Goal: Information Seeking & Learning: Check status

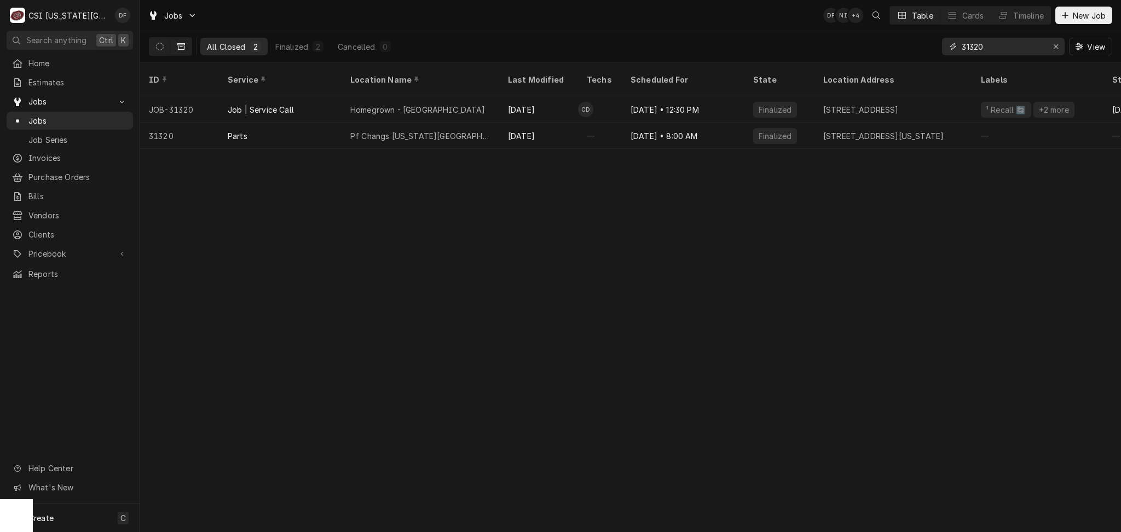
drag, startPoint x: 0, startPoint y: 0, endPoint x: 968, endPoint y: 47, distance: 969.4
click at [968, 47] on input "31320" at bounding box center [1003, 47] width 82 height 18
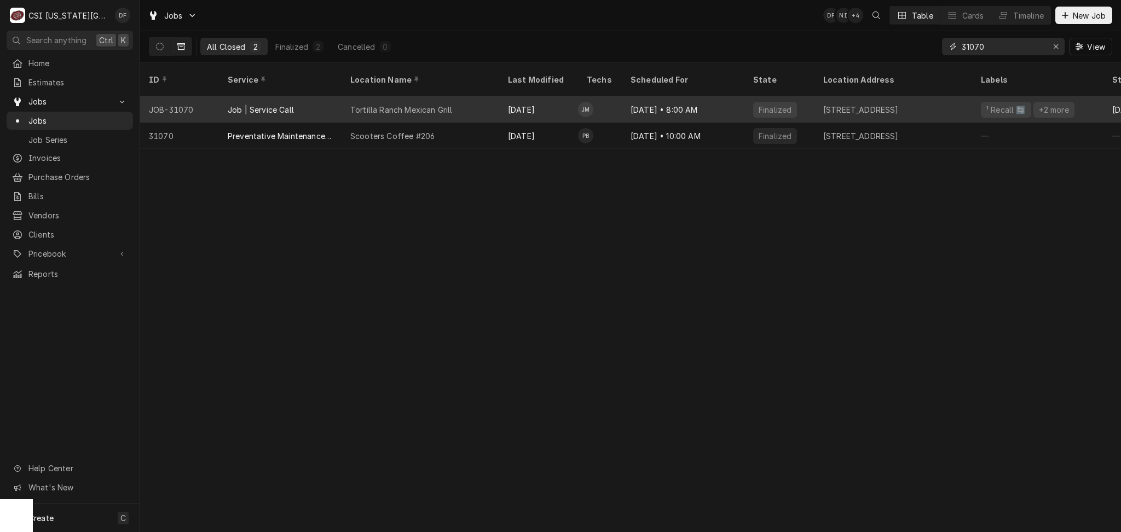
type input "31070"
click at [484, 96] on div "Tortilla Ranch Mexican Grill" at bounding box center [421, 109] width 158 height 26
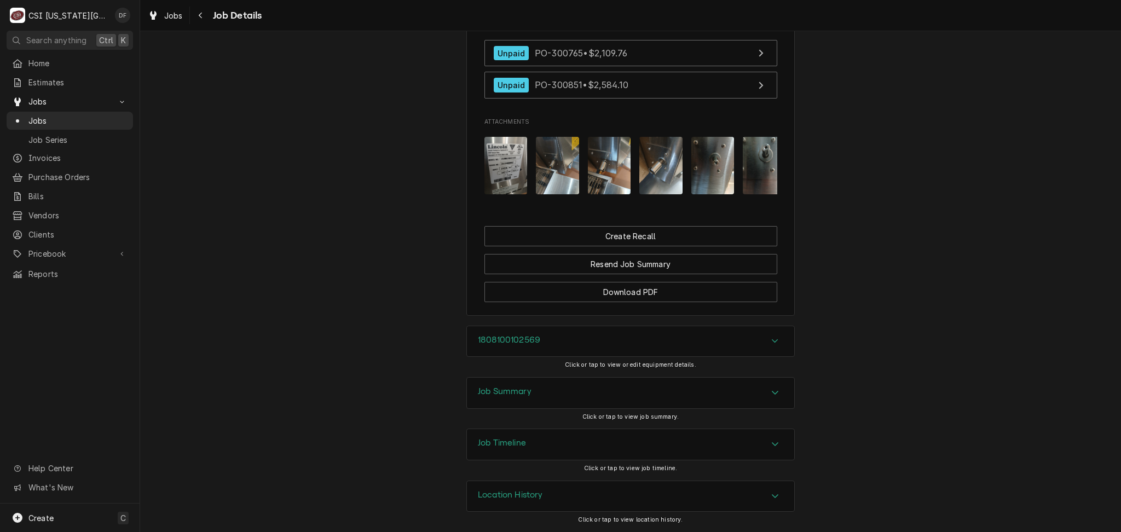
scroll to position [1662, 0]
click at [567, 397] on div "Job Summary" at bounding box center [630, 393] width 327 height 31
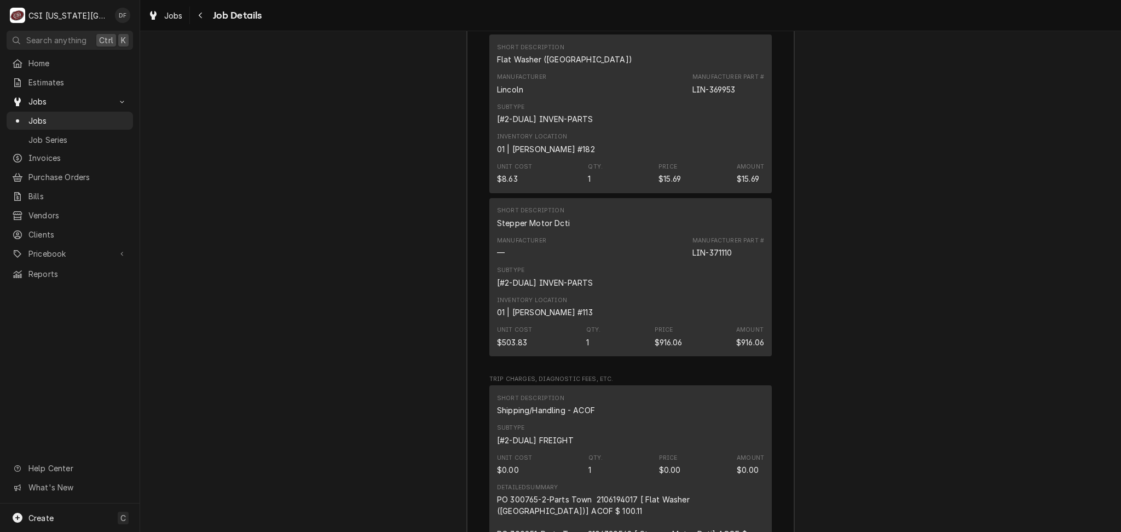
scroll to position [3852, 0]
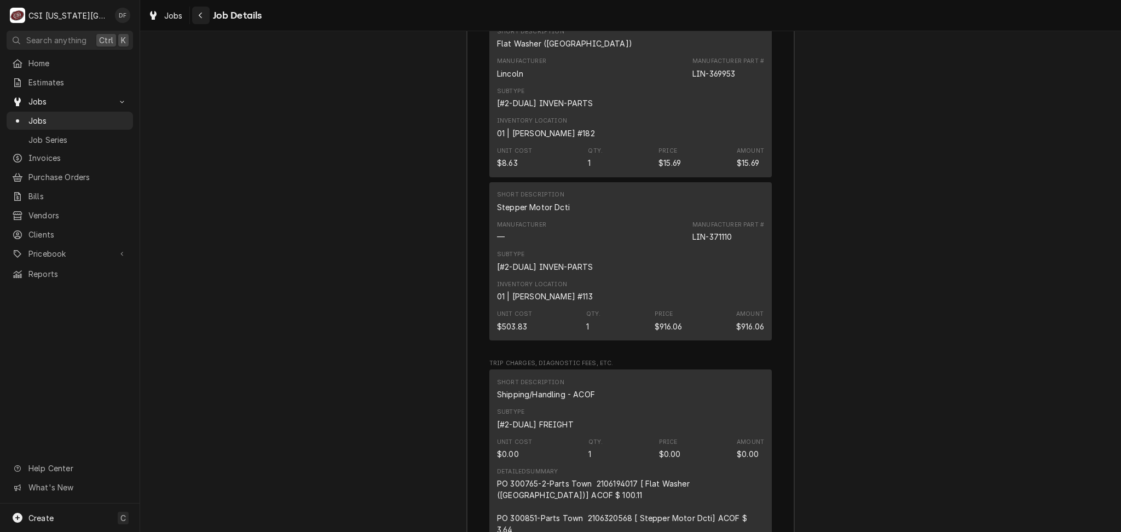
click at [198, 11] on icon "Navigate back" at bounding box center [200, 15] width 5 height 8
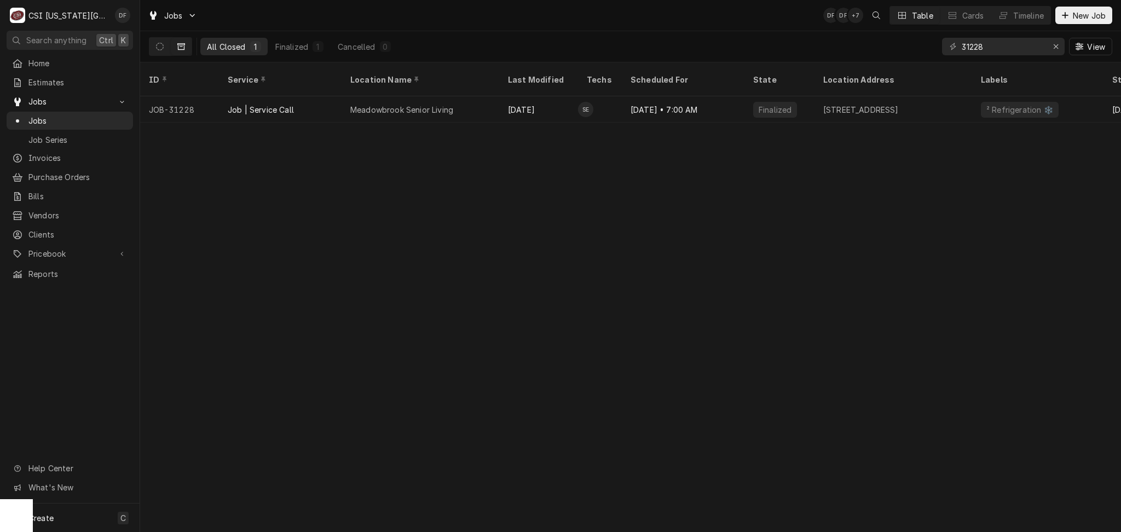
drag, startPoint x: 992, startPoint y: 47, endPoint x: 935, endPoint y: 48, distance: 56.9
click at [935, 48] on div "All Closed 1 Finalized 1 Cancelled 0 31228 View" at bounding box center [630, 46] width 963 height 31
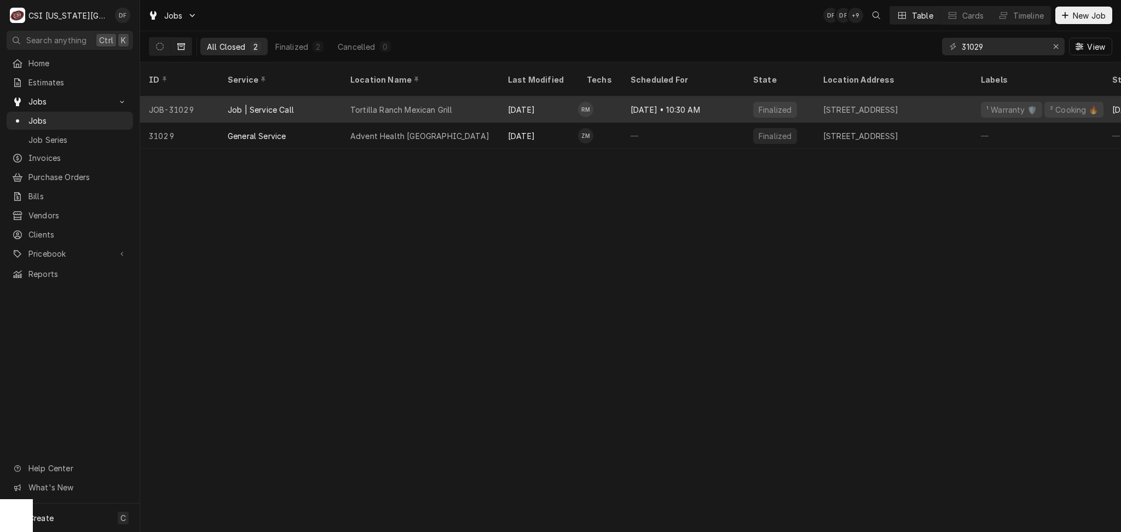
type input "31029"
click at [658, 96] on div "Jun 27 • 10:30 AM" at bounding box center [683, 109] width 123 height 26
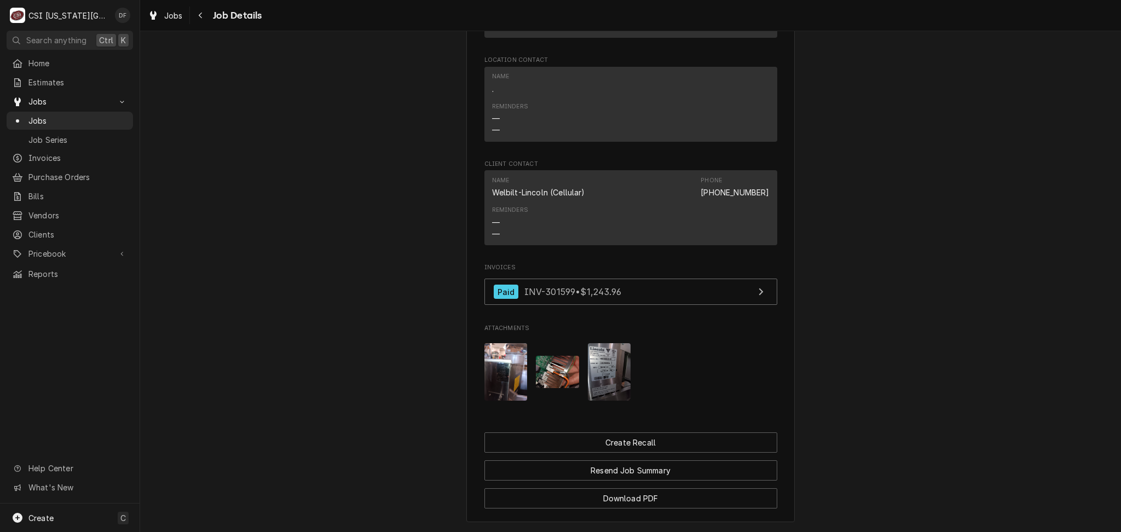
scroll to position [1765, 0]
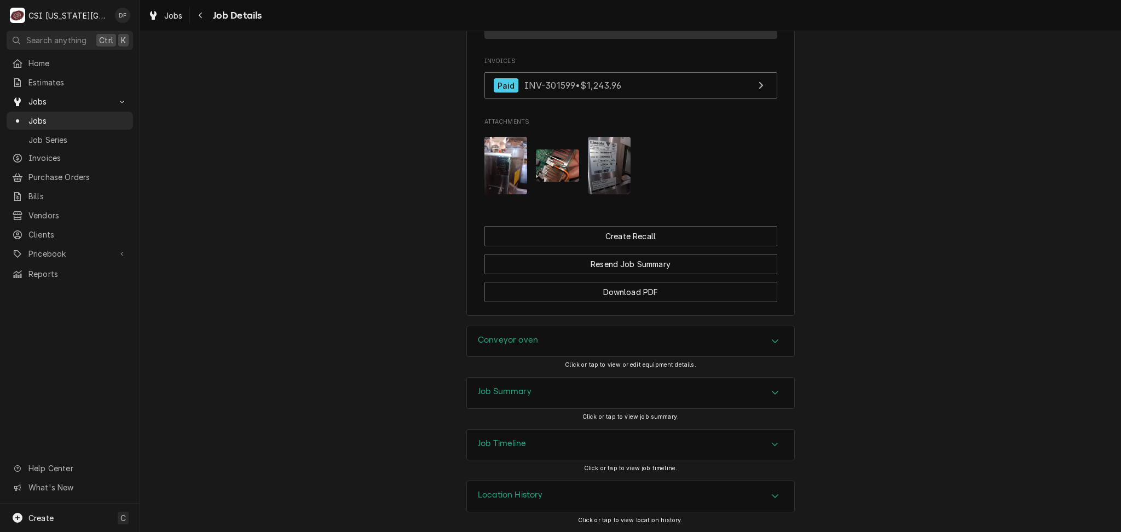
click at [555, 404] on div "Job Summary" at bounding box center [630, 393] width 327 height 31
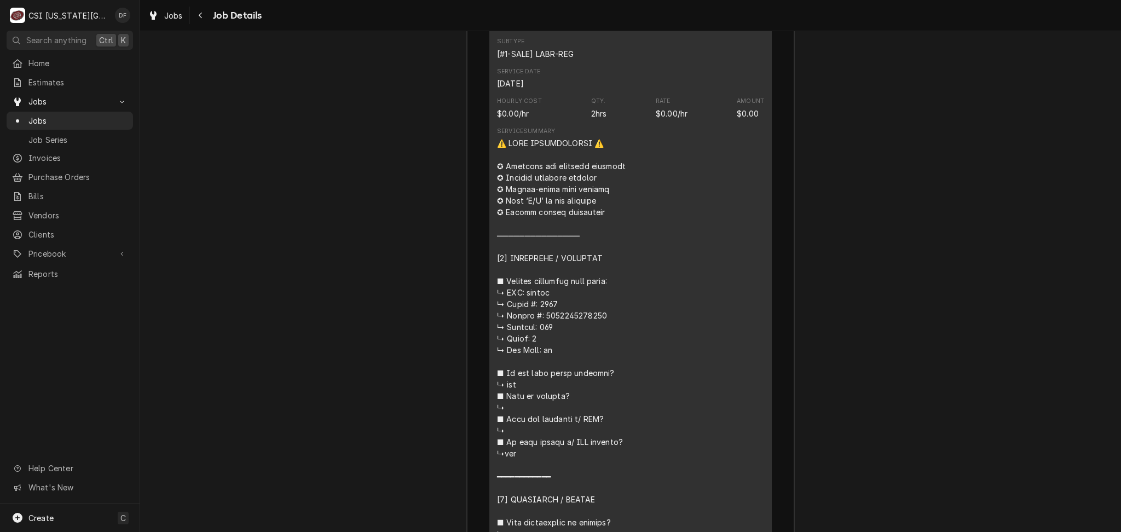
scroll to position [2422, 0]
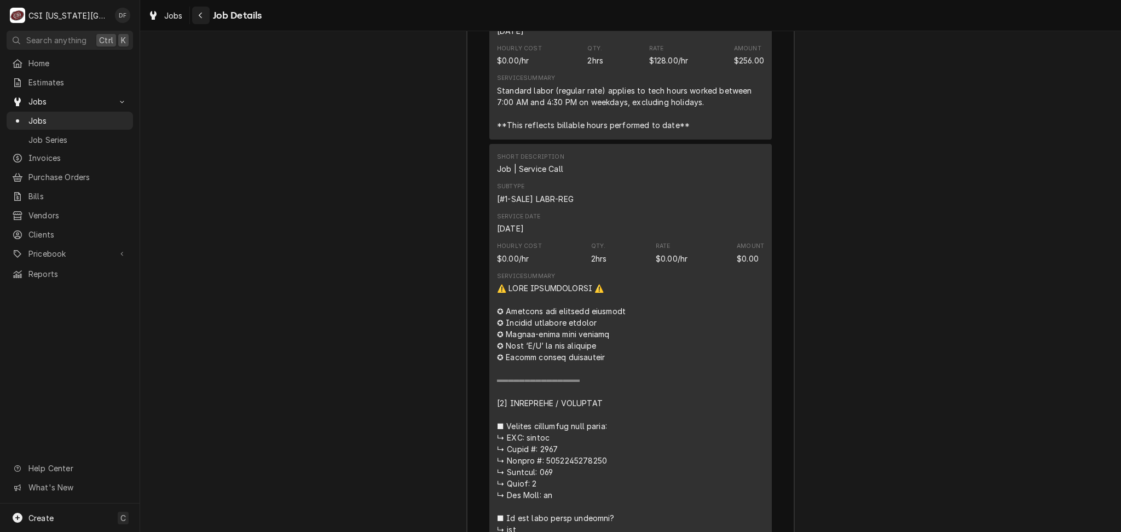
click at [196, 18] on div "Navigate back" at bounding box center [200, 15] width 11 height 11
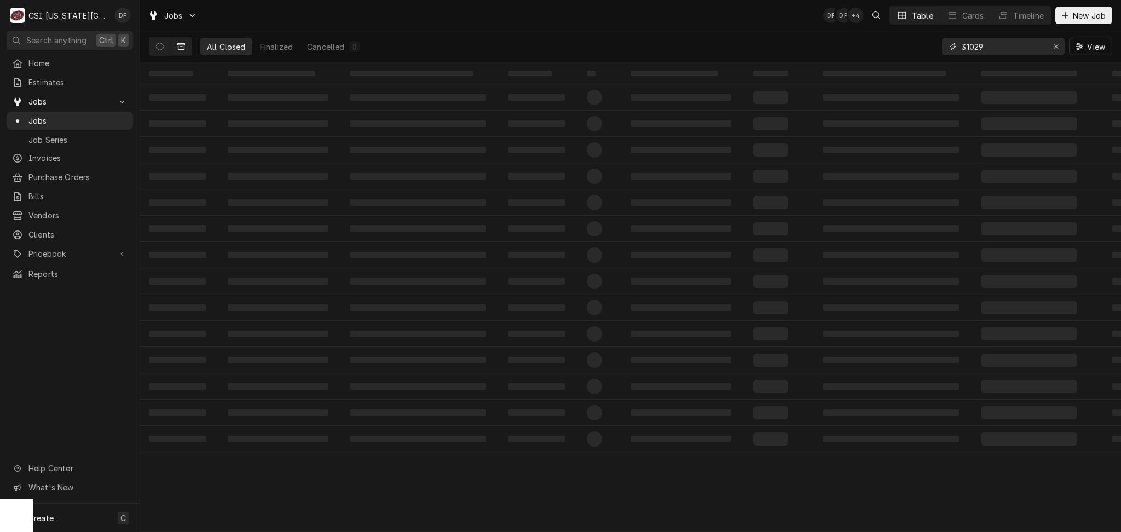
drag, startPoint x: 999, startPoint y: 51, endPoint x: 969, endPoint y: 45, distance: 30.7
click at [969, 45] on input "31029" at bounding box center [1003, 47] width 82 height 18
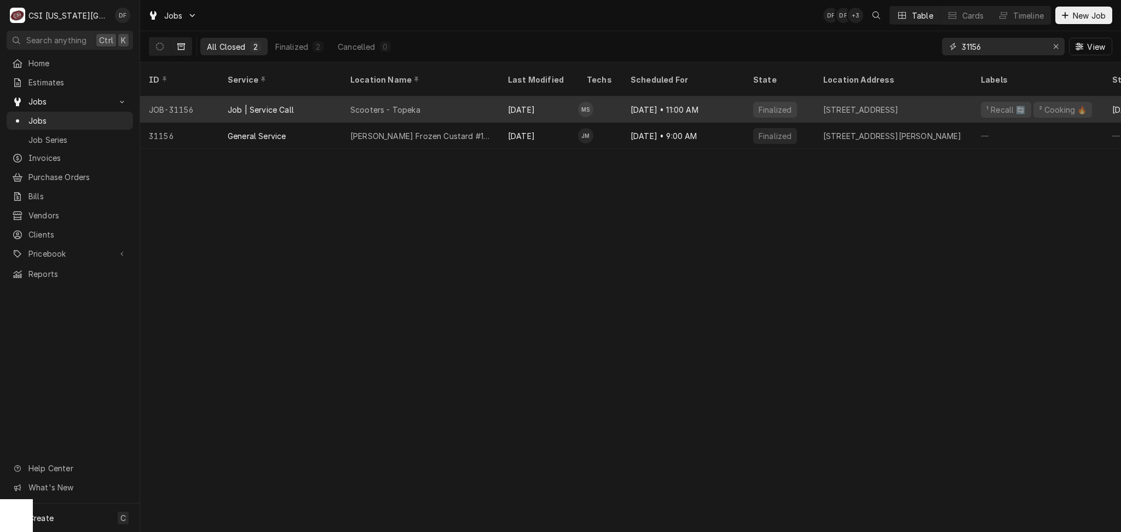
type input "31156"
click at [479, 97] on div "Scooters - Topeka" at bounding box center [421, 109] width 158 height 26
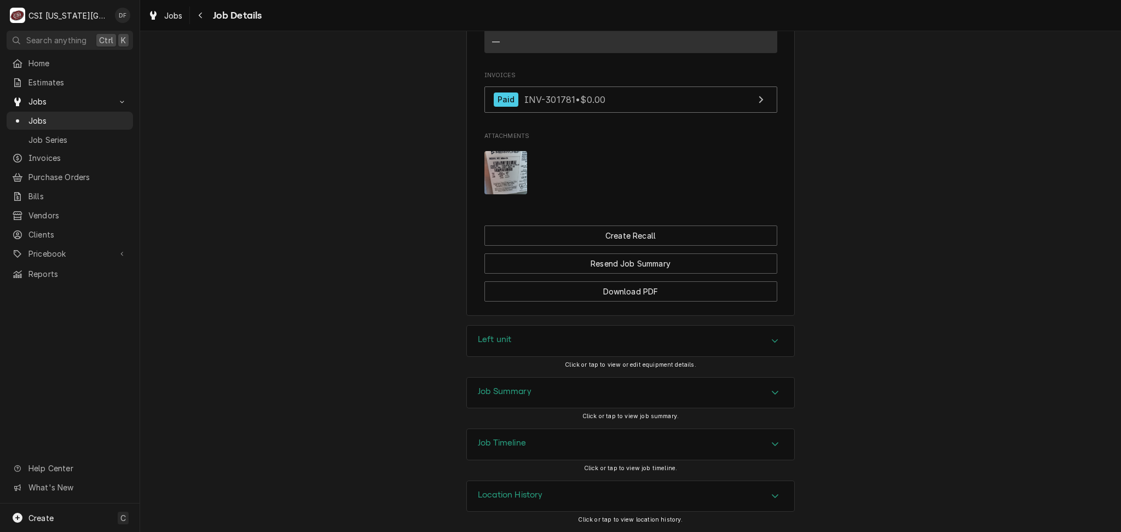
scroll to position [990, 0]
click at [549, 392] on div "Job Summary" at bounding box center [630, 393] width 327 height 31
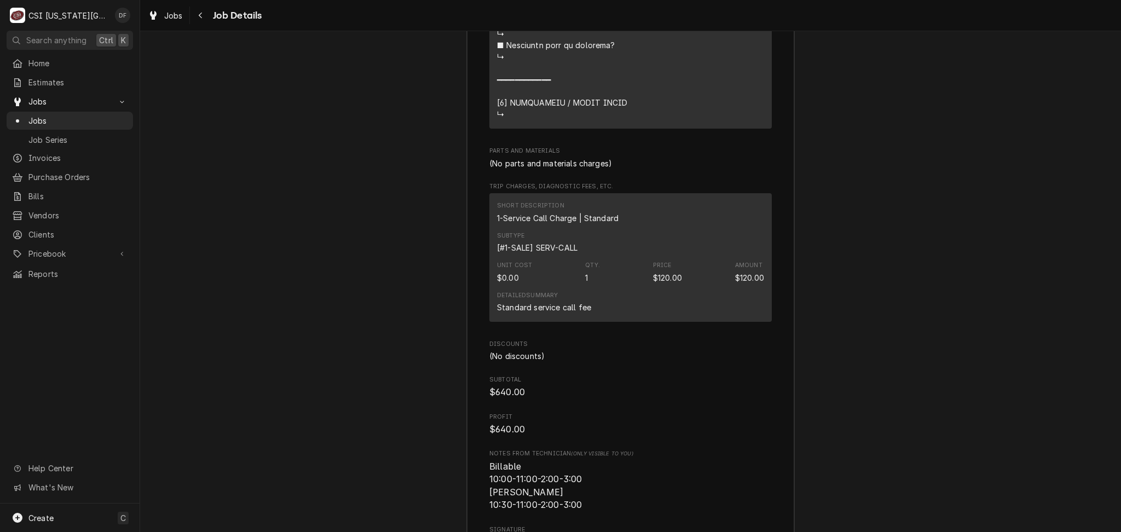
scroll to position [2961, 0]
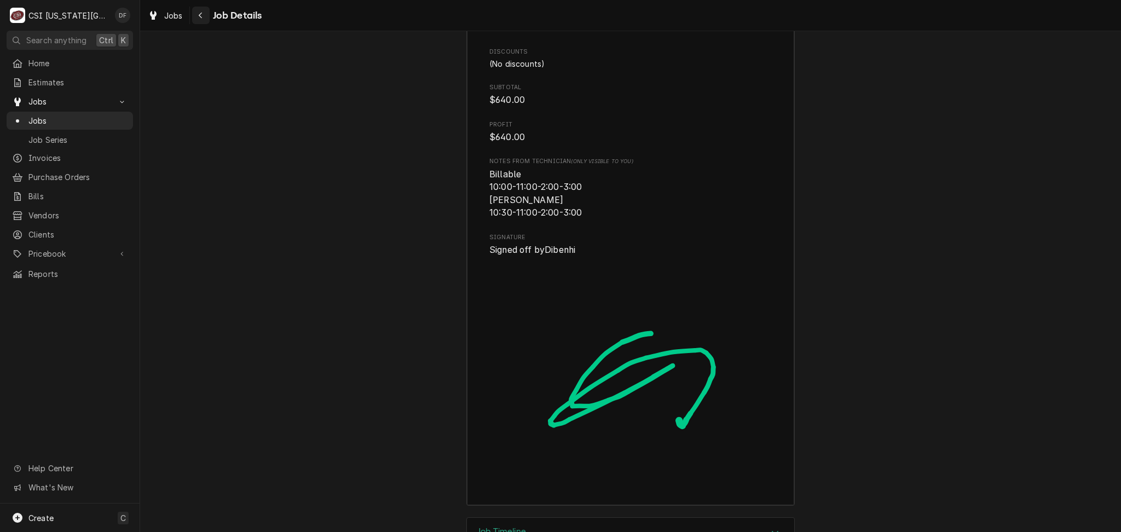
click at [205, 17] on div "Navigate back" at bounding box center [200, 15] width 11 height 11
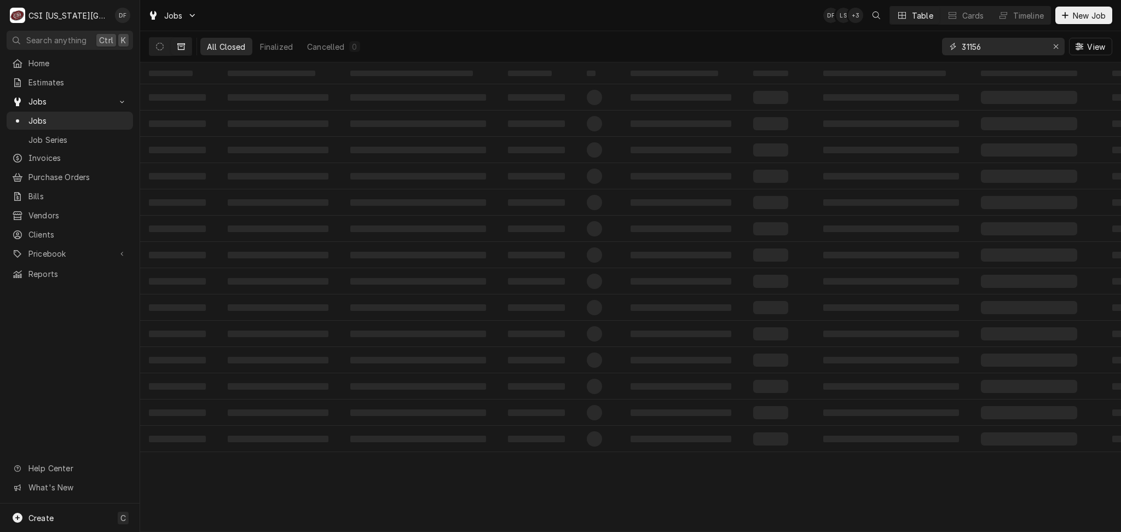
drag, startPoint x: 992, startPoint y: 44, endPoint x: 952, endPoint y: 47, distance: 40.6
click at [952, 47] on div "31156" at bounding box center [1003, 47] width 123 height 18
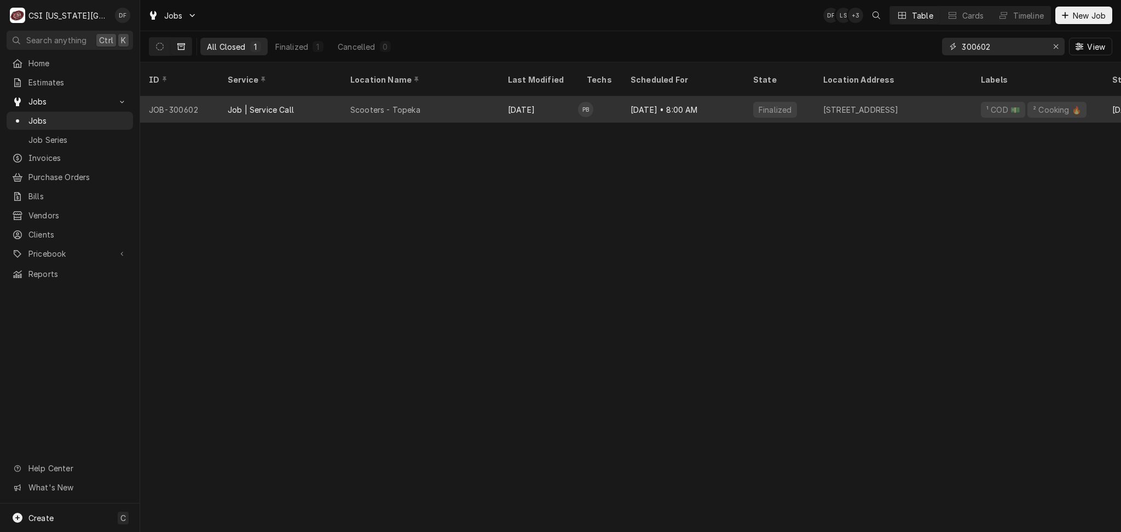
type input "300602"
click at [506, 103] on div "Jun 20" at bounding box center [538, 109] width 79 height 26
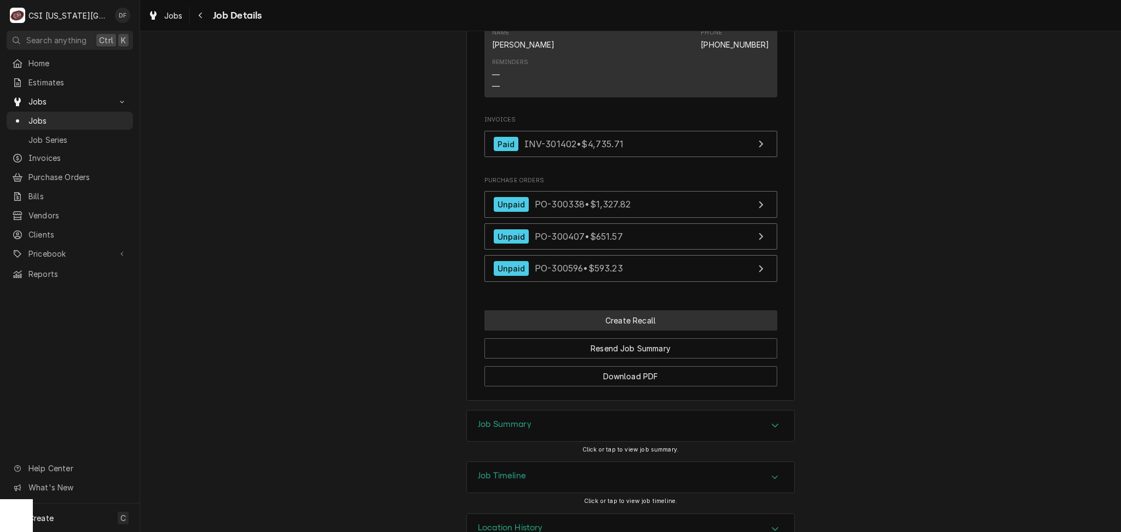
scroll to position [983, 0]
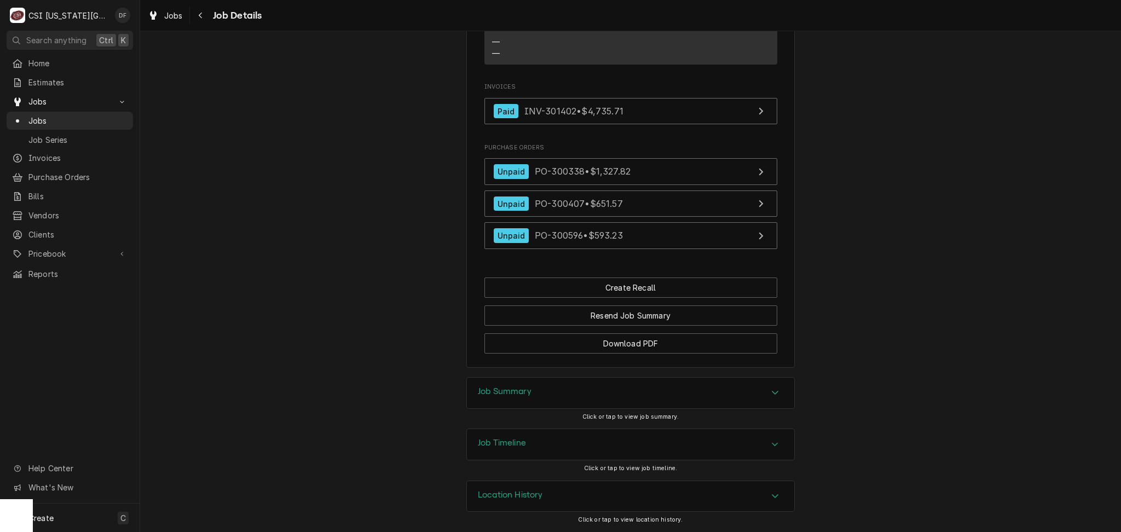
click at [531, 396] on div "Job Summary" at bounding box center [630, 393] width 327 height 31
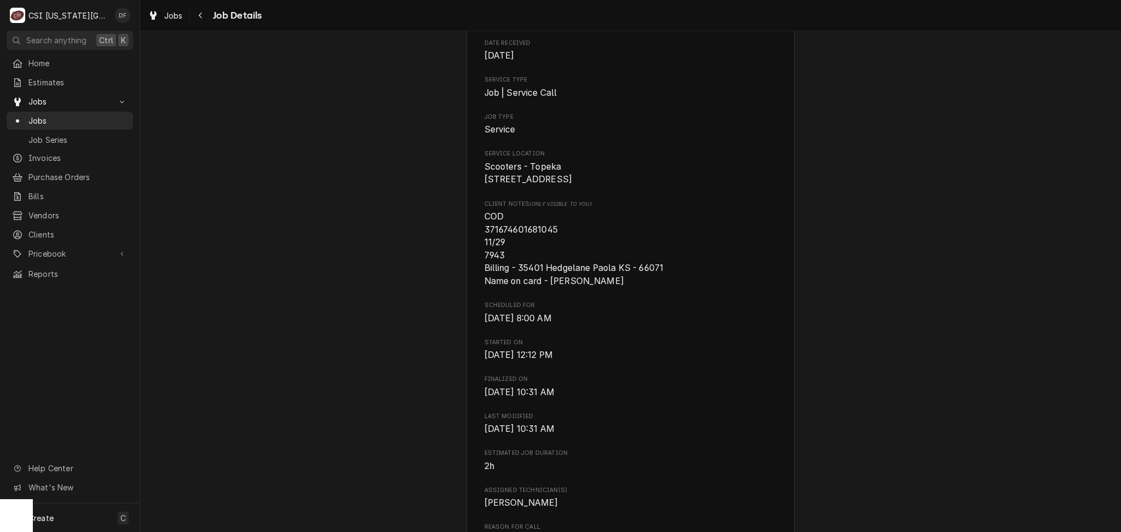
scroll to position [0, 0]
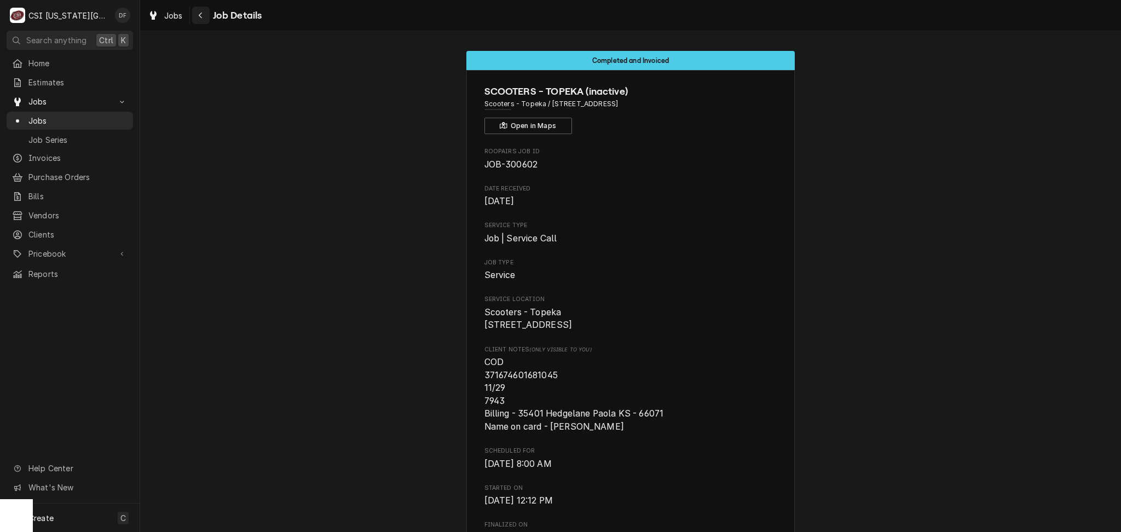
click at [194, 18] on button "Navigate back" at bounding box center [201, 16] width 18 height 18
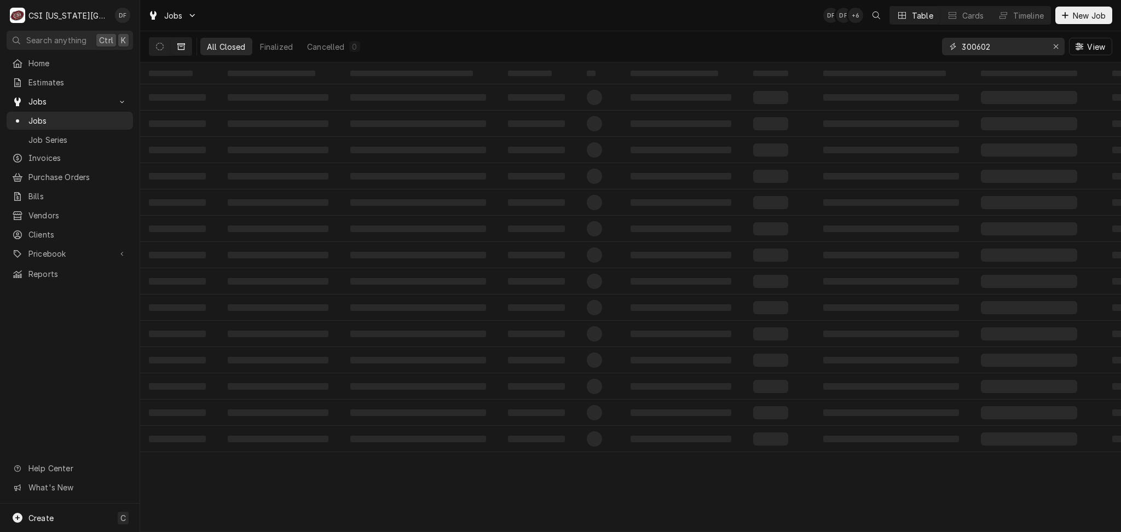
drag, startPoint x: 997, startPoint y: 46, endPoint x: 973, endPoint y: 44, distance: 23.6
click at [973, 44] on input "300602" at bounding box center [1003, 47] width 82 height 18
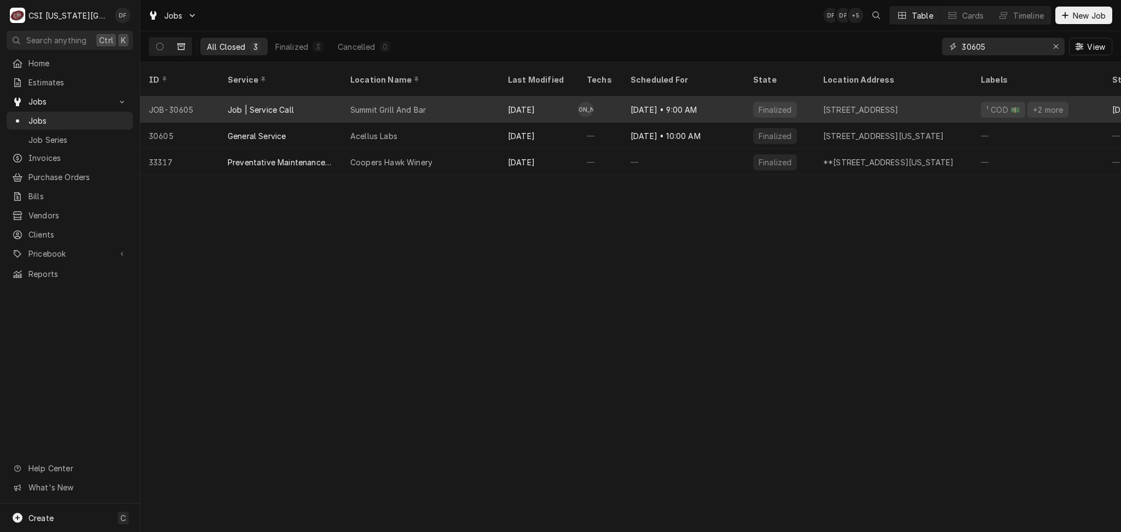
type input "30605"
click at [482, 101] on div "Summit Grill And Bar" at bounding box center [421, 109] width 158 height 26
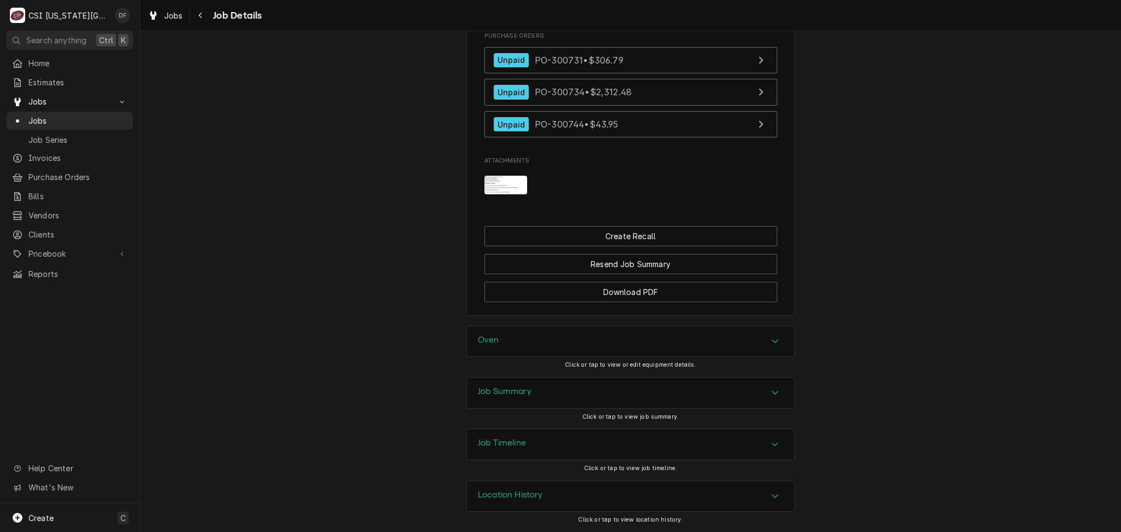
scroll to position [1360, 0]
click at [547, 399] on div "Job Summary" at bounding box center [630, 393] width 327 height 31
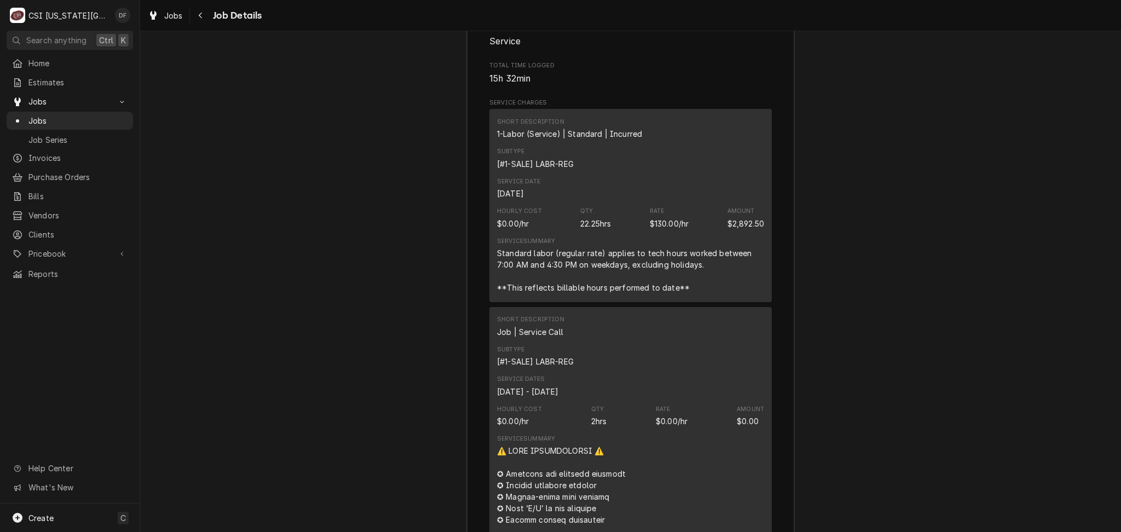
scroll to position [1752, 0]
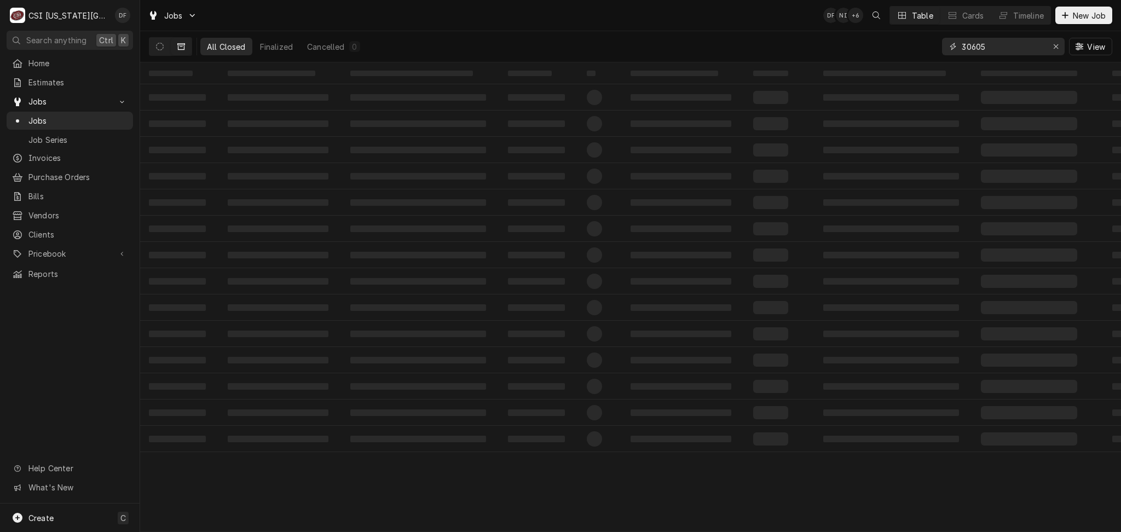
drag, startPoint x: 993, startPoint y: 47, endPoint x: 923, endPoint y: 51, distance: 69.7
click at [923, 51] on div "All Closed Finalized Cancelled 0 30605 View" at bounding box center [630, 46] width 963 height 31
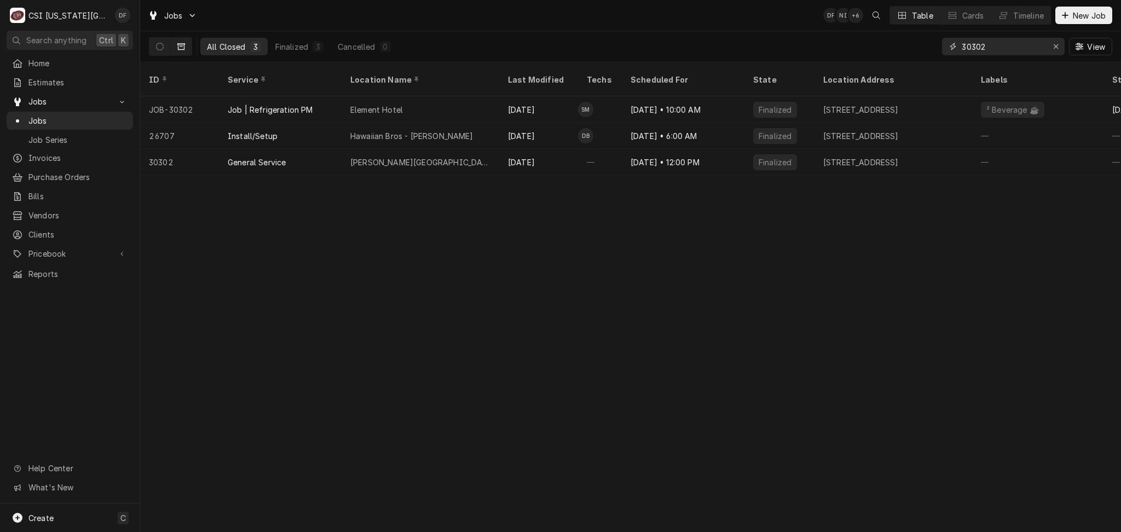
drag, startPoint x: 996, startPoint y: 44, endPoint x: 962, endPoint y: 41, distance: 33.6
click at [962, 41] on input "30302" at bounding box center [1003, 47] width 82 height 18
type input "3"
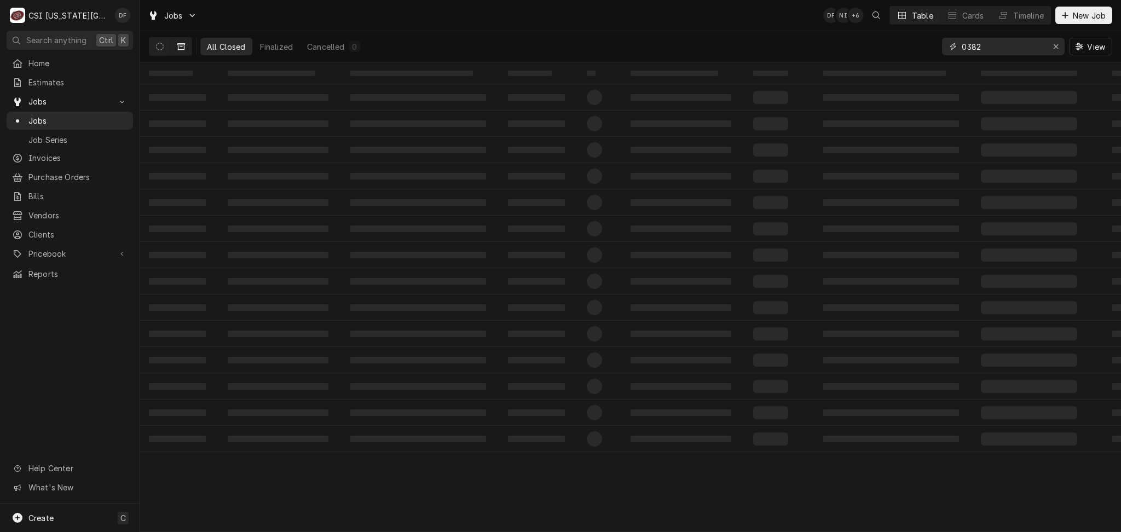
click at [964, 47] on input "0382" at bounding box center [1003, 47] width 82 height 18
click at [962, 46] on input "0382" at bounding box center [1003, 47] width 82 height 18
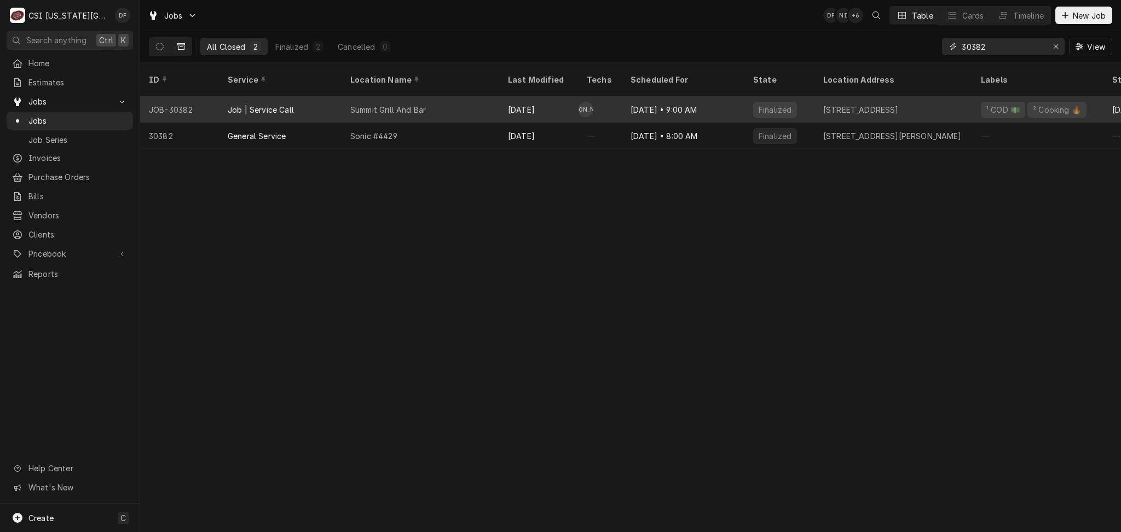
type input "30382"
click at [474, 100] on div "Summit Grill And Bar" at bounding box center [421, 109] width 158 height 26
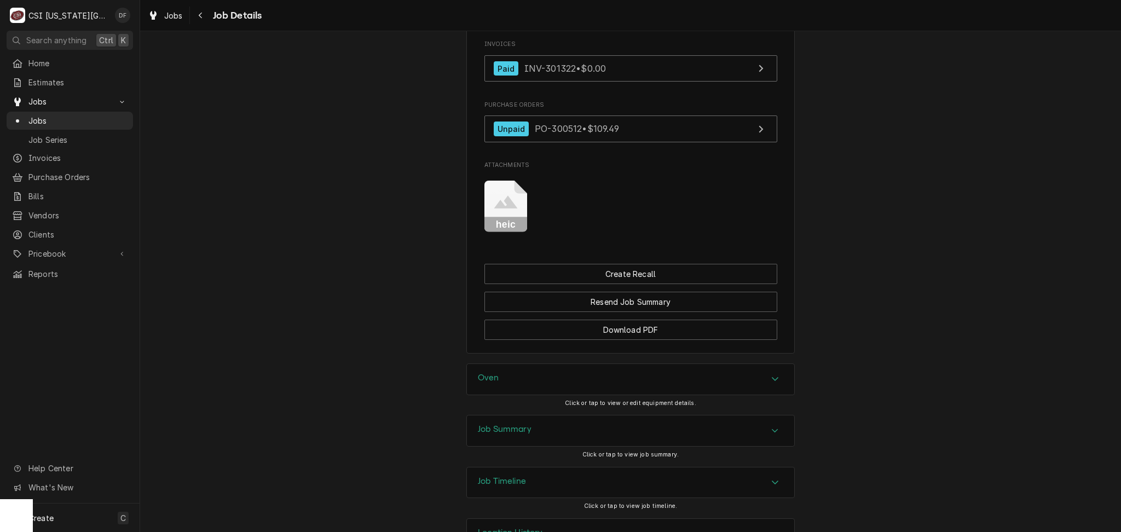
scroll to position [1264, 0]
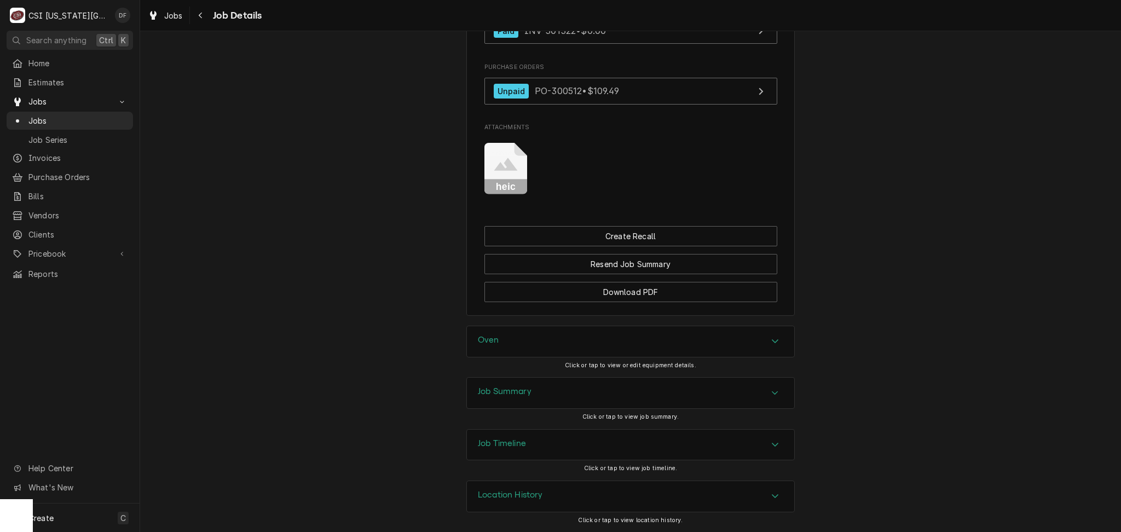
click at [662, 399] on div "Job Summary" at bounding box center [630, 393] width 327 height 31
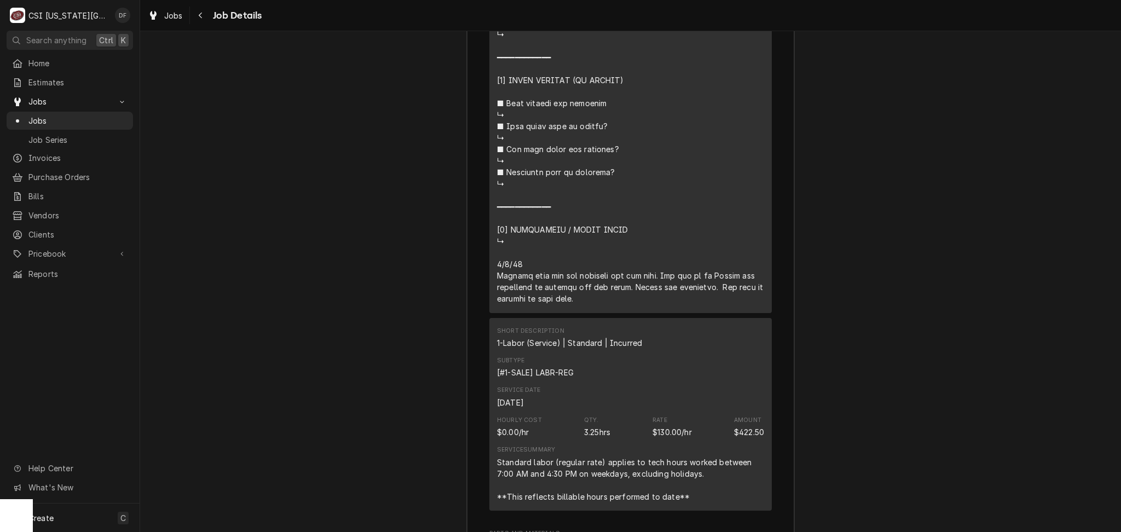
scroll to position [2651, 0]
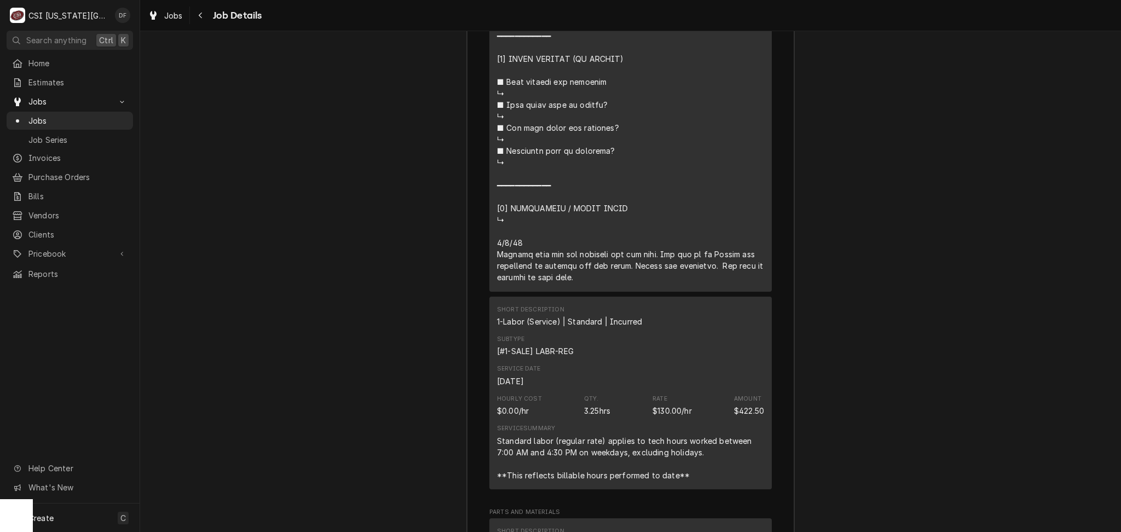
drag, startPoint x: 581, startPoint y: 290, endPoint x: 489, endPoint y: 258, distance: 96.8
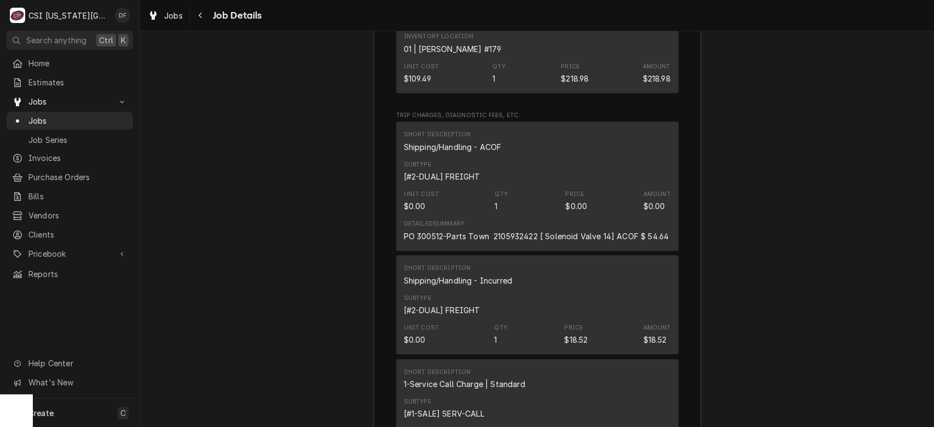
scroll to position [3235, 0]
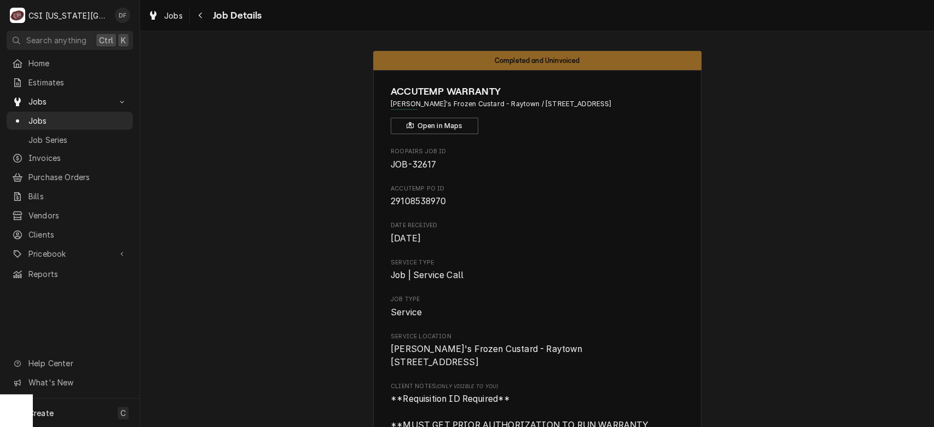
scroll to position [802, 0]
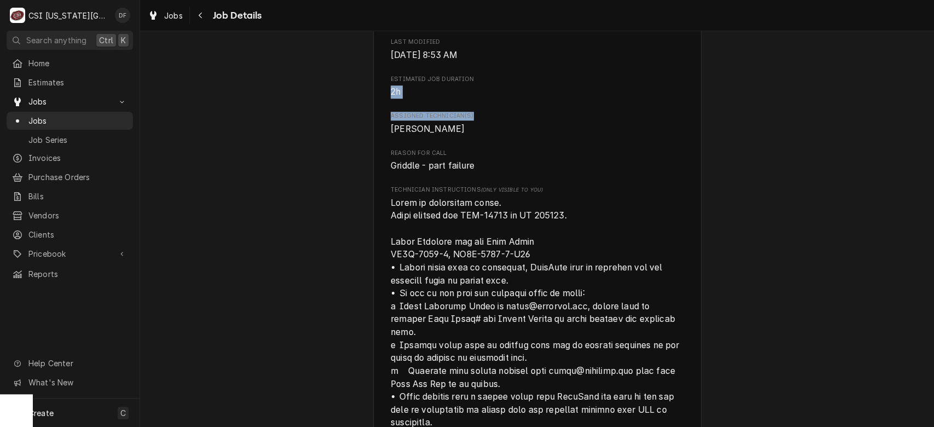
drag, startPoint x: 475, startPoint y: 116, endPoint x: 686, endPoint y: 70, distance: 215.8
click at [201, 17] on icon "Navigate back" at bounding box center [200, 16] width 3 height 6
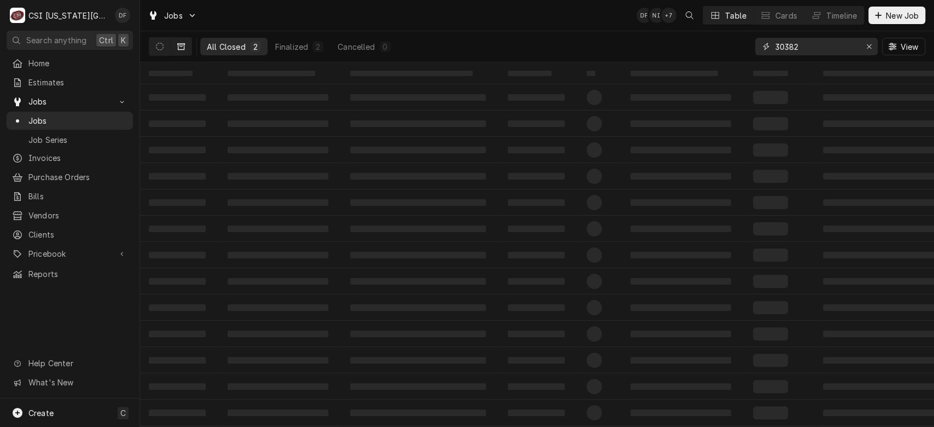
drag, startPoint x: 812, startPoint y: 49, endPoint x: 764, endPoint y: 54, distance: 47.8
click at [764, 54] on div "30382" at bounding box center [816, 47] width 123 height 18
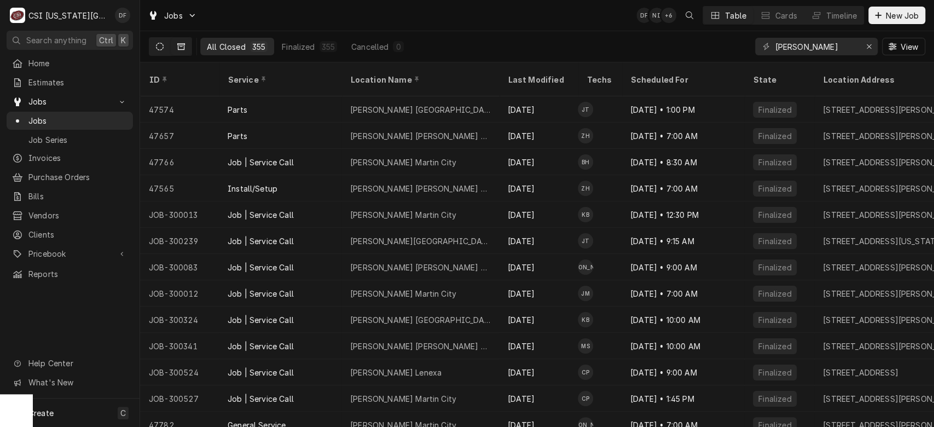
click at [164, 46] on button "Dynamic Content Wrapper" at bounding box center [159, 47] width 21 height 18
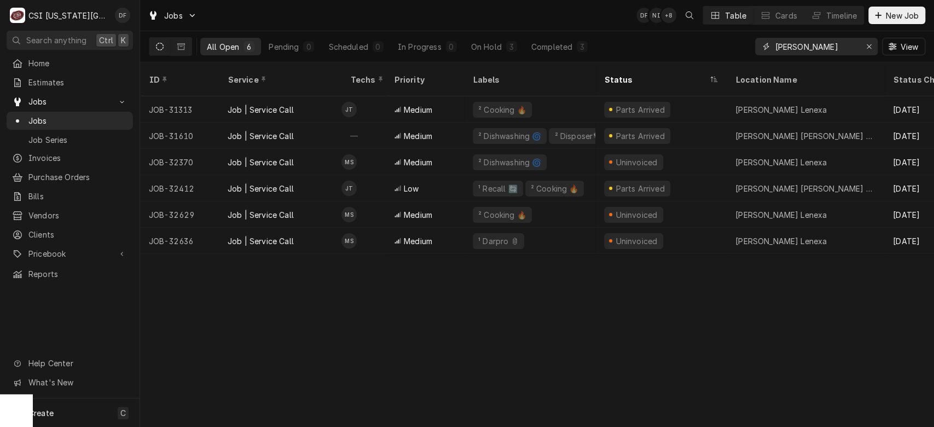
click at [833, 50] on input "jack stack" at bounding box center [816, 47] width 82 height 18
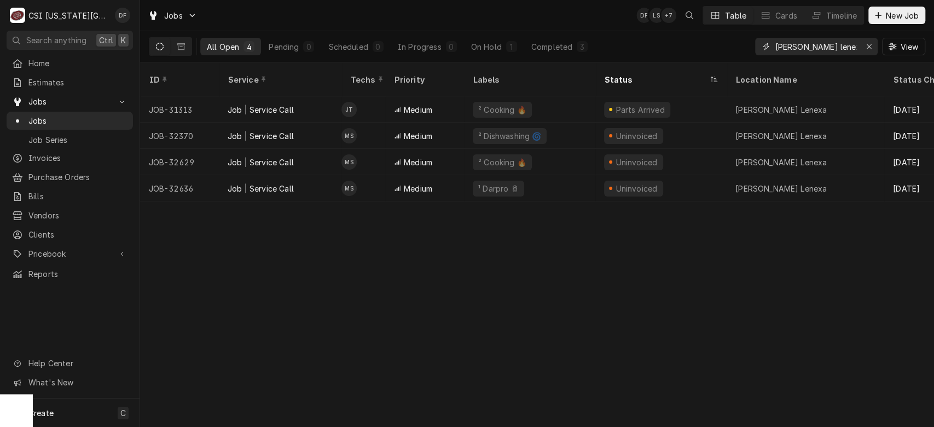
drag, startPoint x: 852, startPoint y: 50, endPoint x: 815, endPoint y: 49, distance: 36.7
click at [815, 49] on input "jack stack lenexa" at bounding box center [816, 47] width 82 height 18
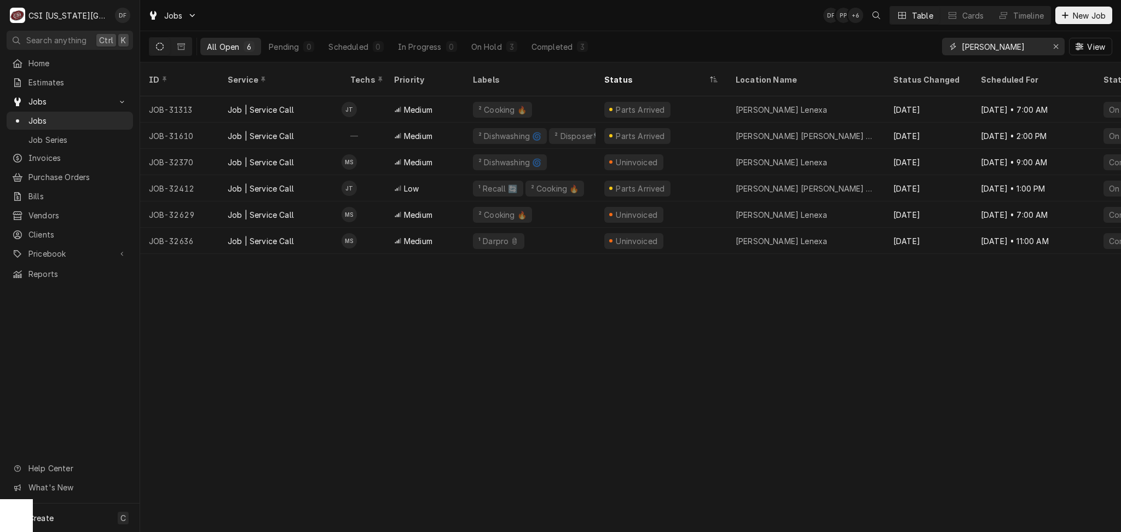
drag, startPoint x: 1020, startPoint y: 39, endPoint x: 956, endPoint y: 54, distance: 65.3
click at [934, 54] on div "jack stack" at bounding box center [1003, 47] width 123 height 18
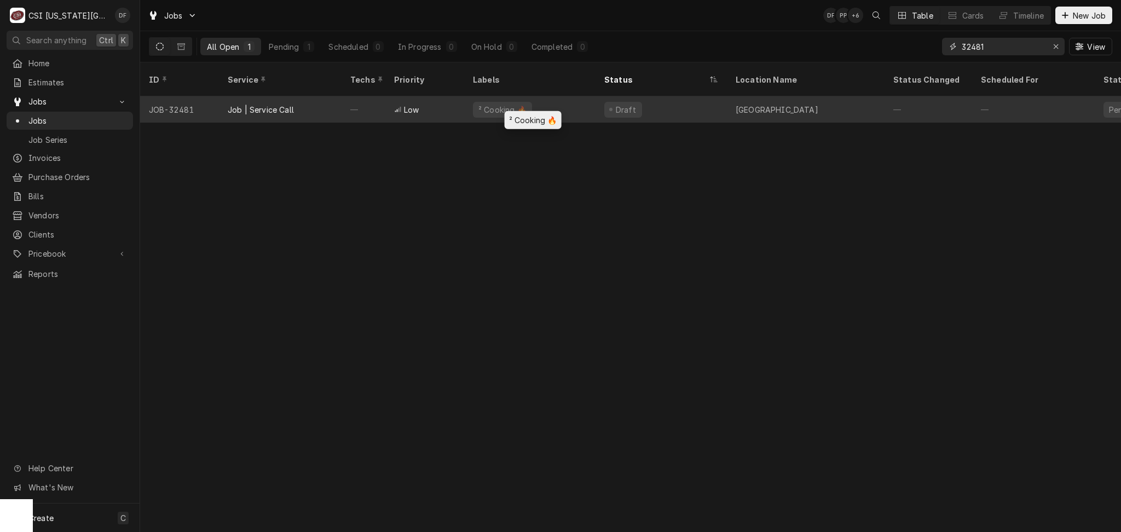
type input "32481"
click at [506, 102] on div "² Cooking 🔥" at bounding box center [502, 110] width 59 height 16
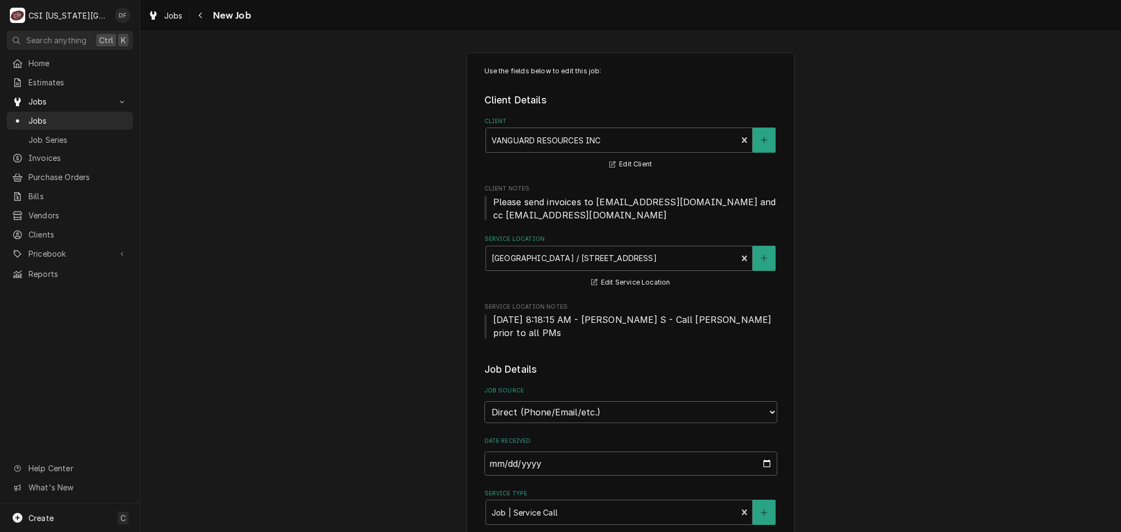
type textarea "x"
click at [61, 173] on span "Purchase Orders" at bounding box center [77, 176] width 99 height 11
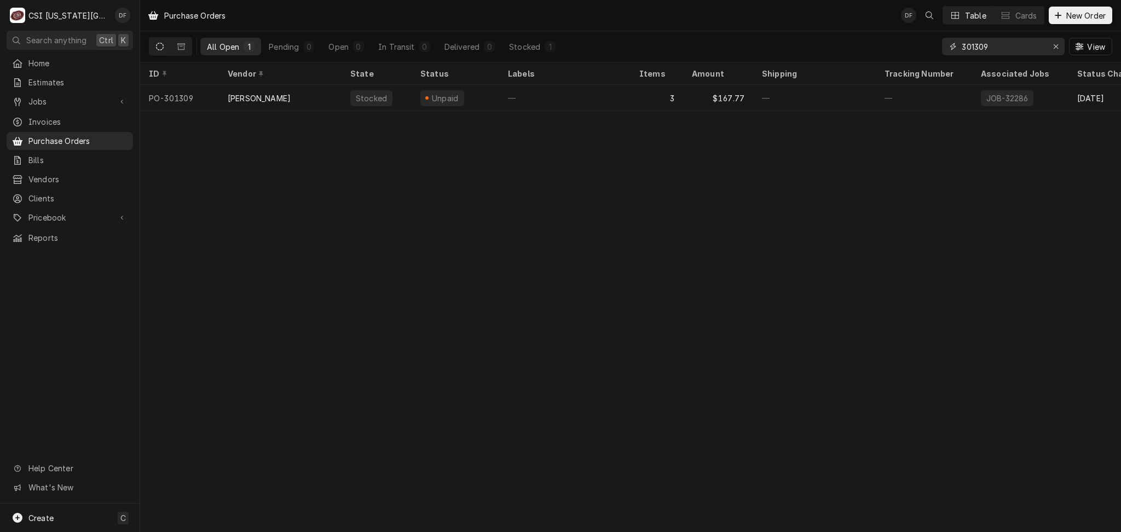
drag, startPoint x: 1011, startPoint y: 47, endPoint x: 951, endPoint y: 43, distance: 59.8
click at [952, 43] on div "301309" at bounding box center [1003, 47] width 123 height 18
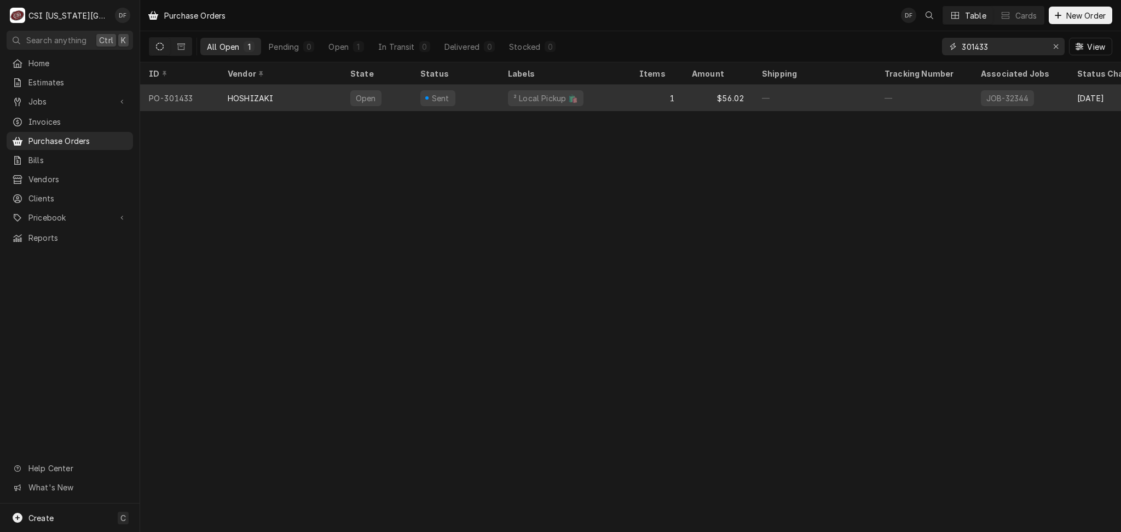
type input "301433"
click at [583, 99] on div "² Local Pickup 🛍️" at bounding box center [564, 98] width 131 height 26
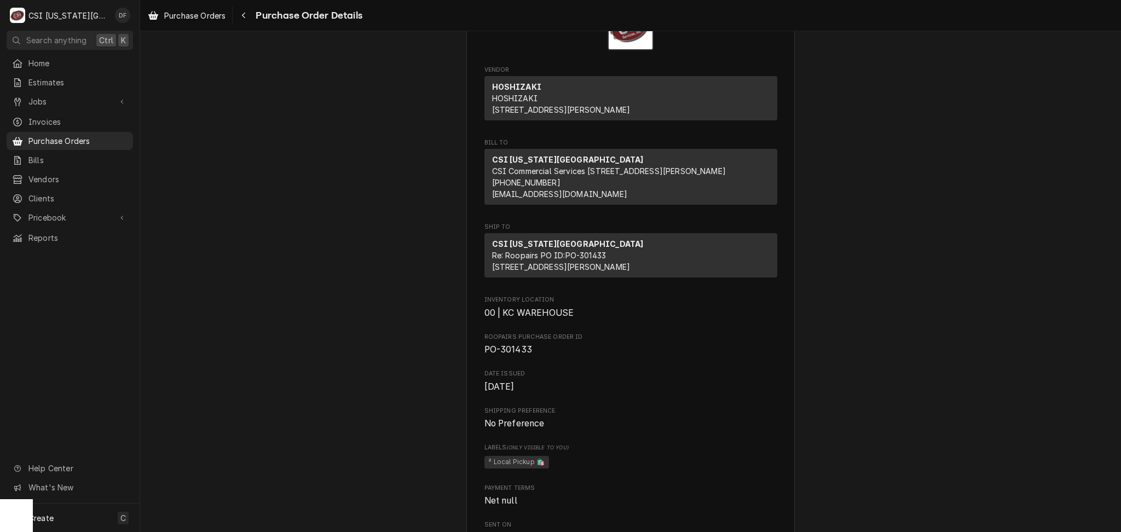
scroll to position [146, 0]
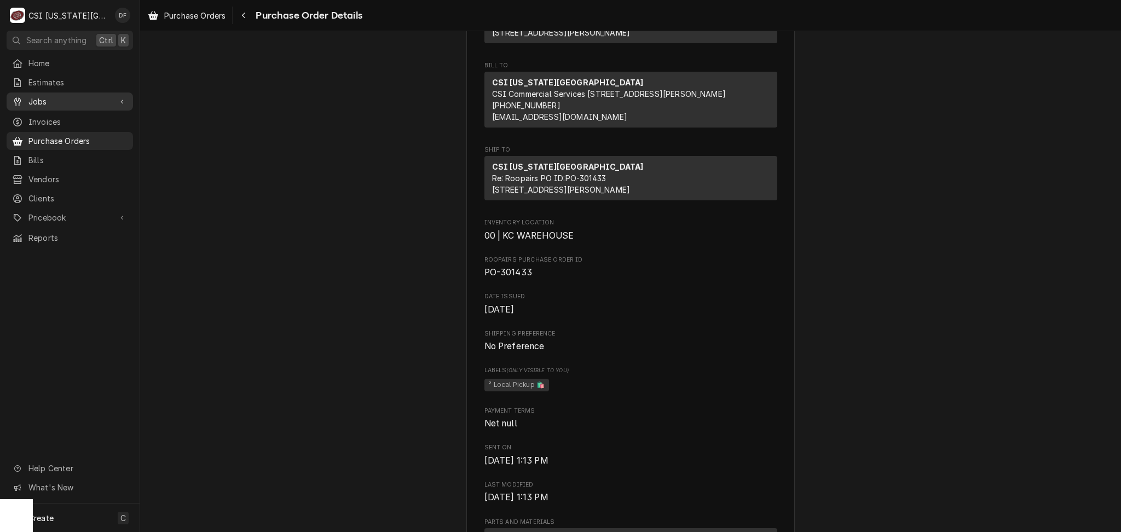
click at [56, 101] on span "Jobs" at bounding box center [69, 101] width 83 height 11
click at [54, 122] on span "Jobs" at bounding box center [77, 120] width 99 height 11
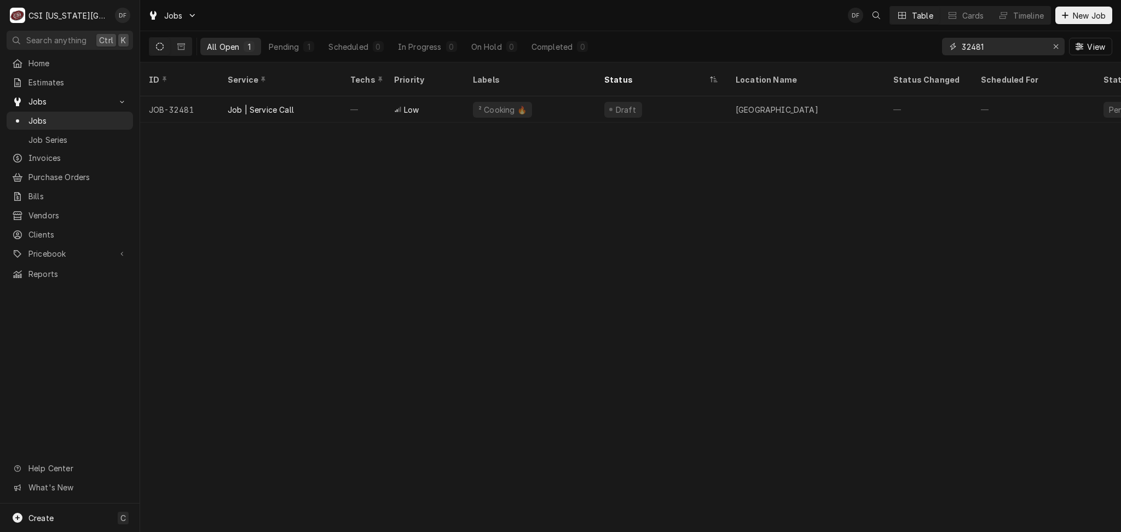
drag, startPoint x: 1018, startPoint y: 50, endPoint x: 958, endPoint y: 50, distance: 59.7
click at [958, 50] on div "32481" at bounding box center [1003, 47] width 123 height 18
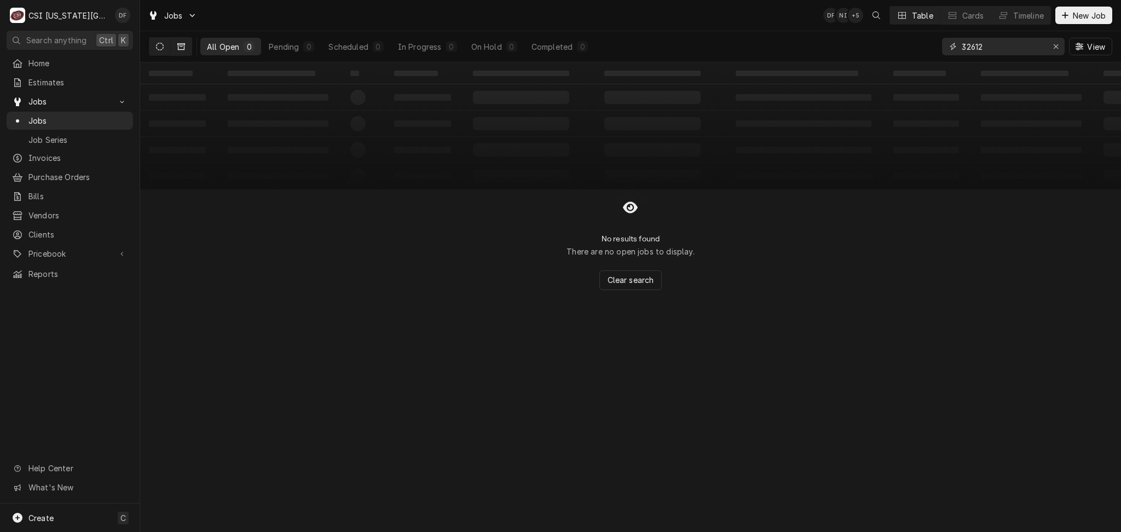
type input "32612"
click at [183, 44] on icon "Dynamic Content Wrapper" at bounding box center [181, 47] width 8 height 8
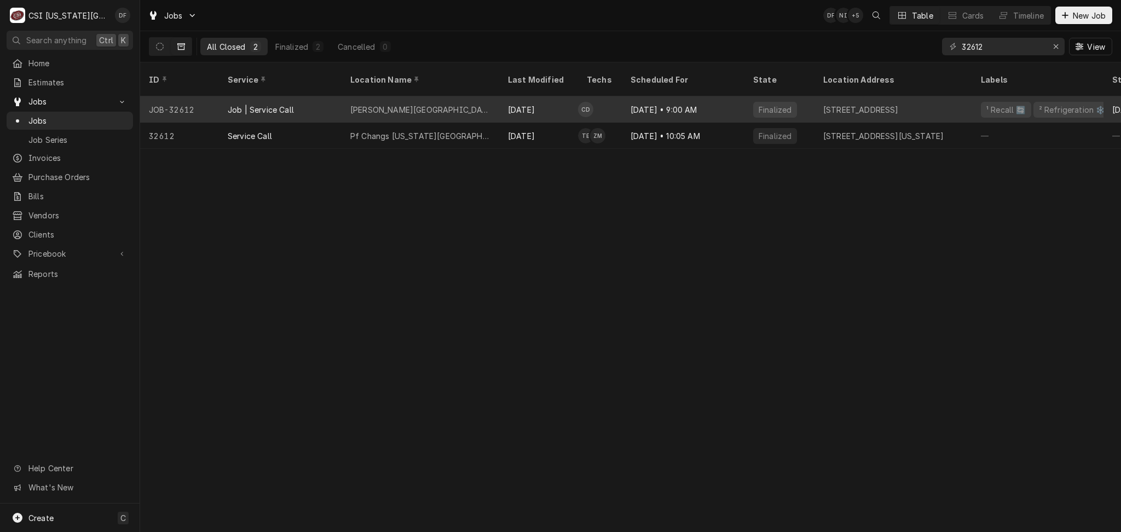
click at [548, 97] on div "[DATE]" at bounding box center [538, 109] width 79 height 26
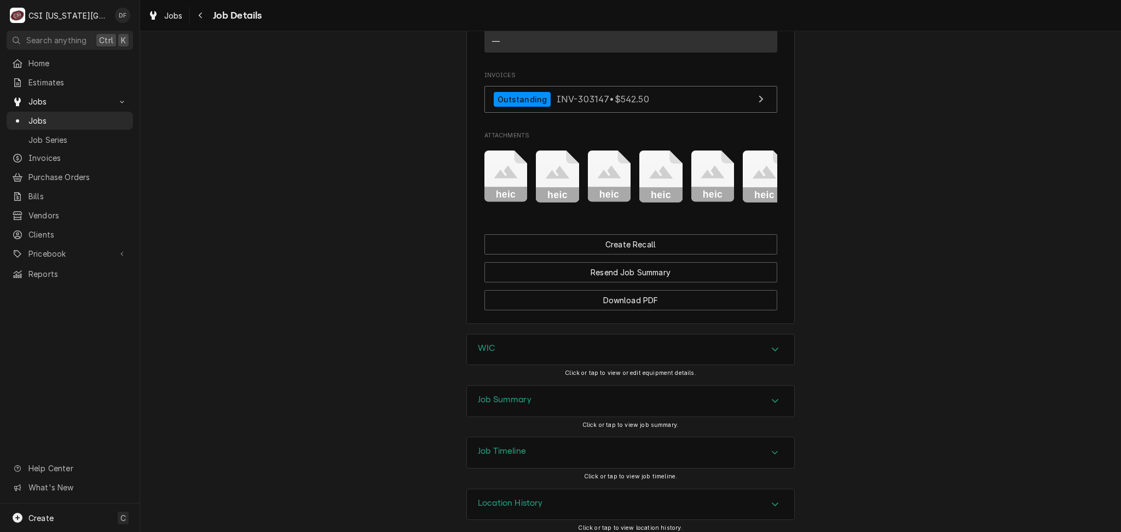
scroll to position [908, 0]
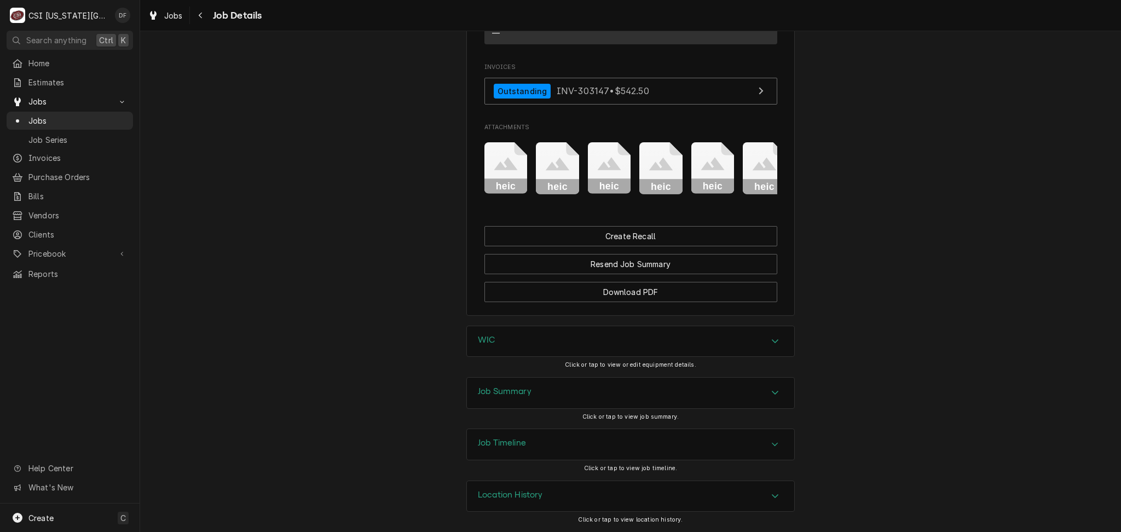
click at [565, 399] on div "Job Summary" at bounding box center [630, 393] width 327 height 31
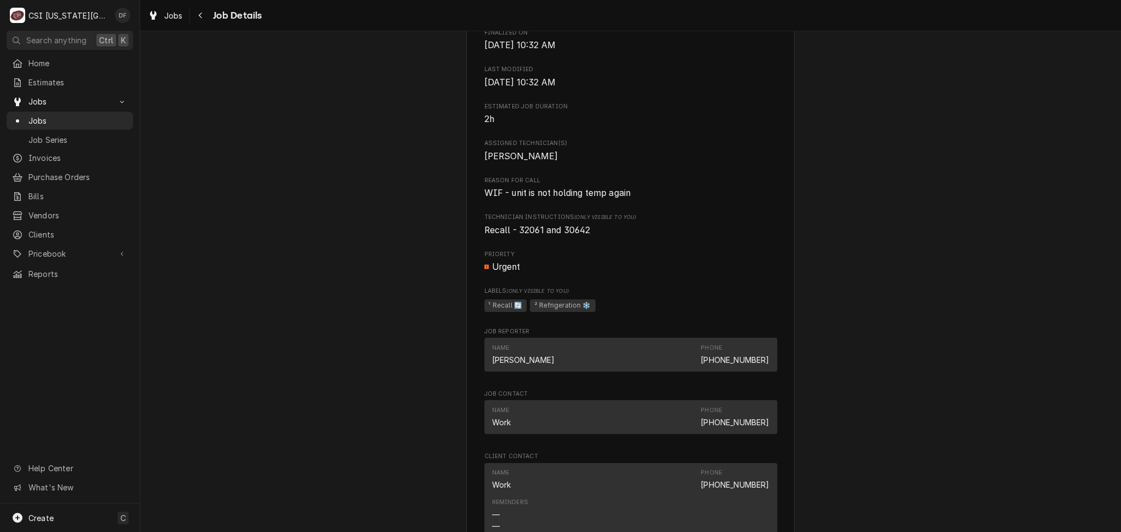
scroll to position [324, 0]
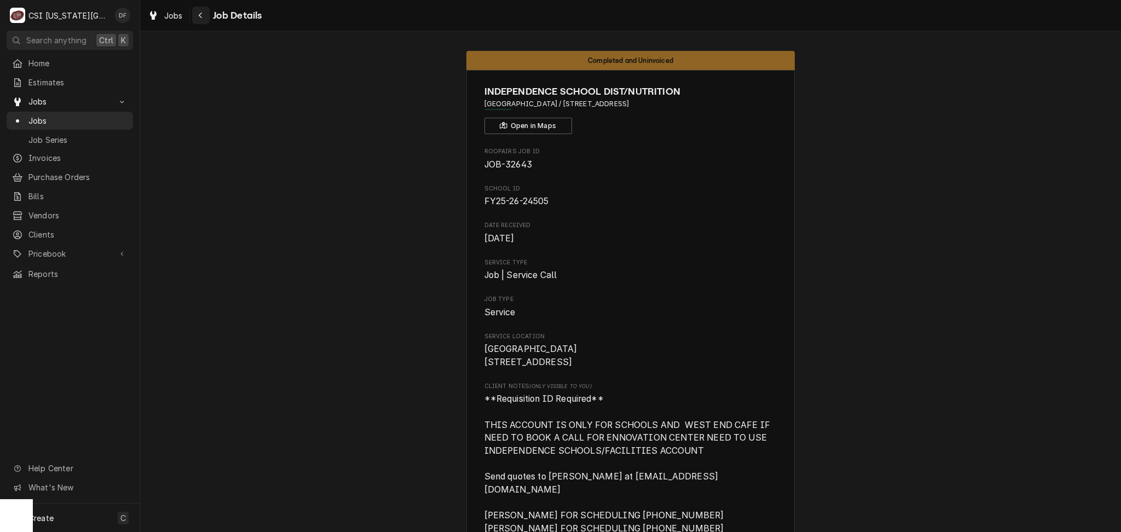
click at [199, 14] on icon "Navigate back" at bounding box center [200, 16] width 3 height 6
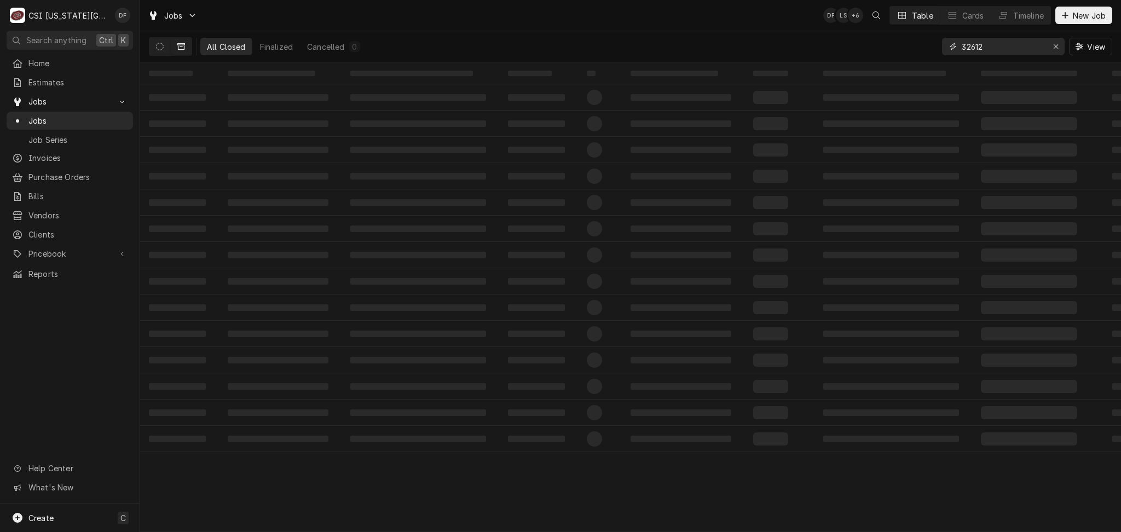
drag, startPoint x: 1006, startPoint y: 47, endPoint x: 962, endPoint y: 49, distance: 43.3
click at [962, 49] on input "32612" at bounding box center [1003, 47] width 82 height 18
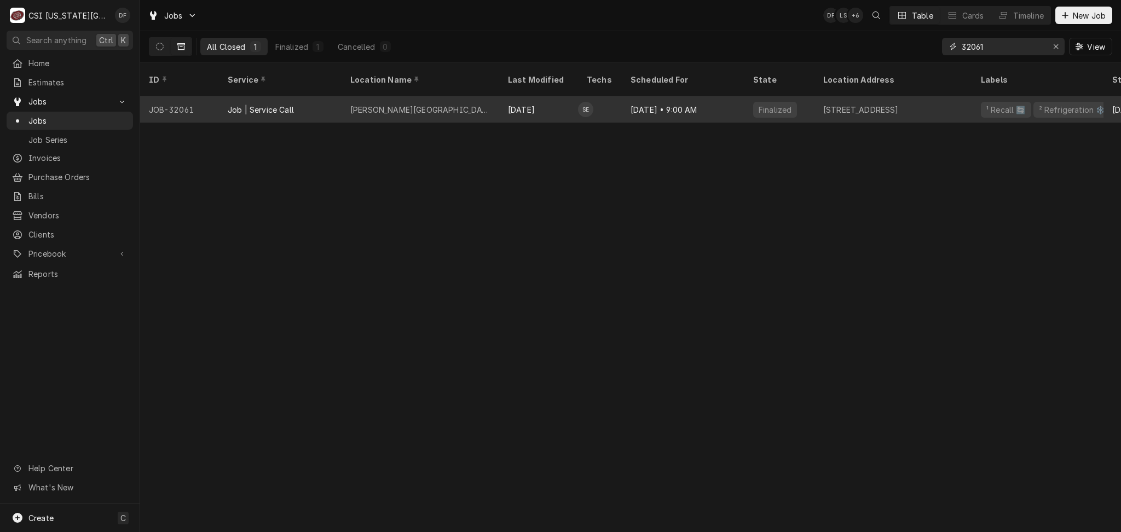
type input "32061"
click at [533, 104] on div "[DATE]" at bounding box center [538, 109] width 79 height 26
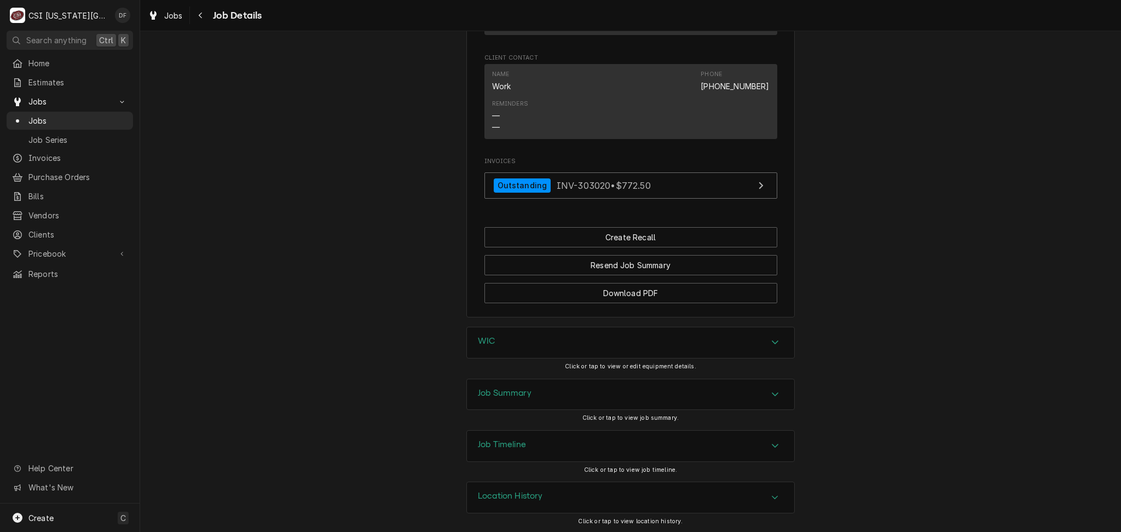
scroll to position [817, 0]
click at [511, 398] on div "Job Summary" at bounding box center [505, 392] width 54 height 13
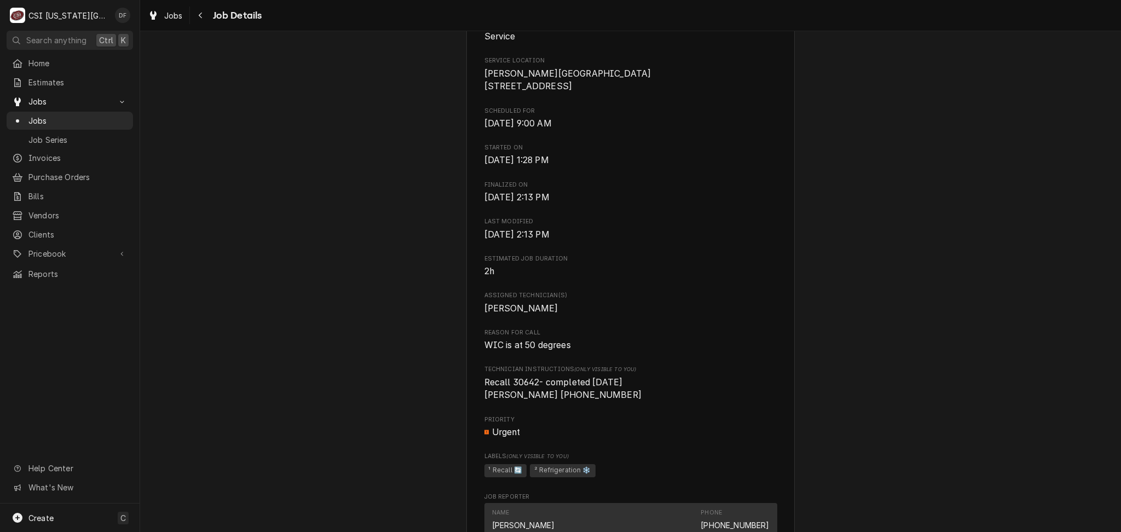
scroll to position [0, 0]
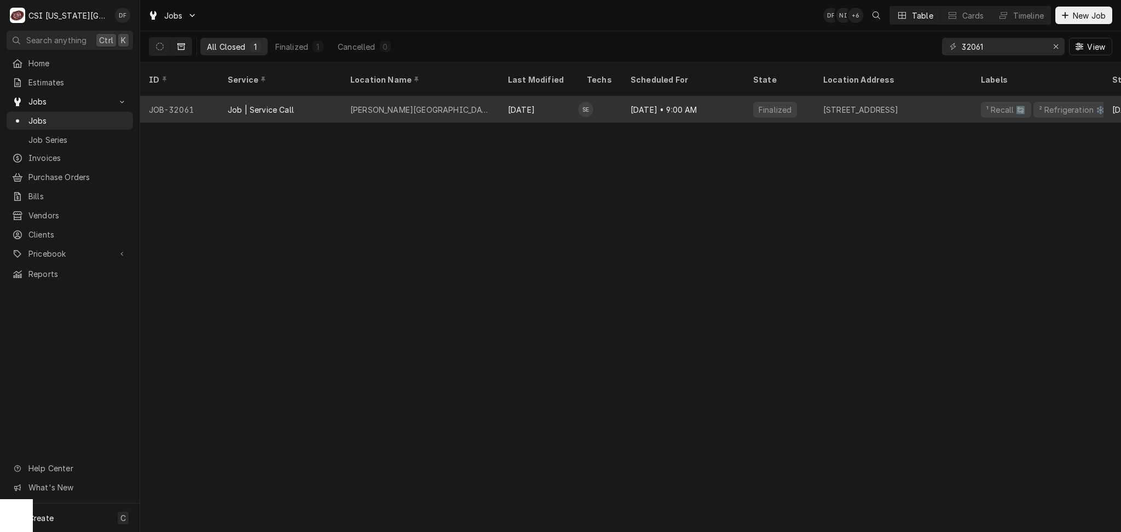
click at [485, 96] on div "Lewis Elementary School" at bounding box center [421, 109] width 158 height 26
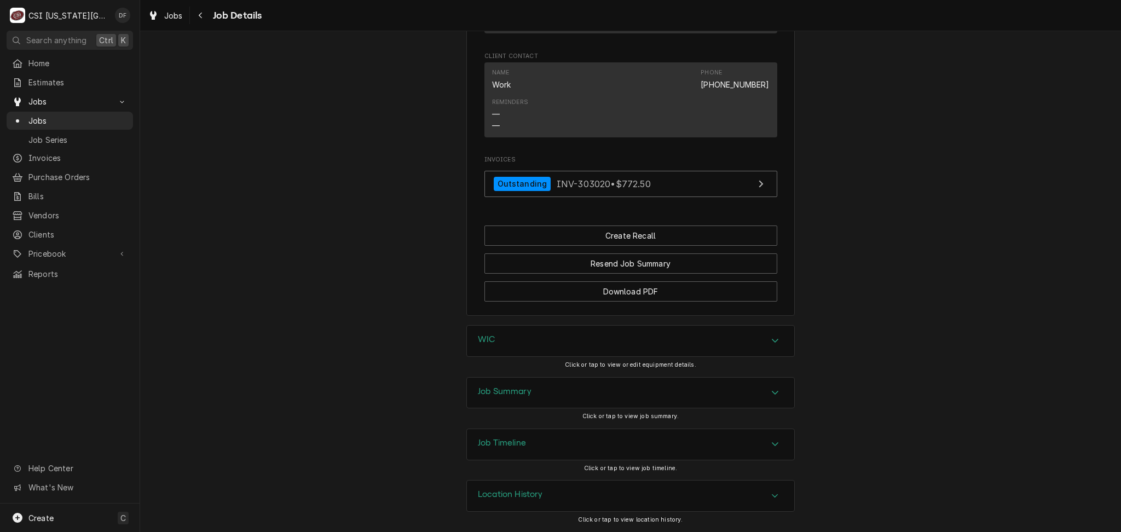
scroll to position [817, 0]
click at [545, 385] on div "Job Summary" at bounding box center [630, 393] width 327 height 31
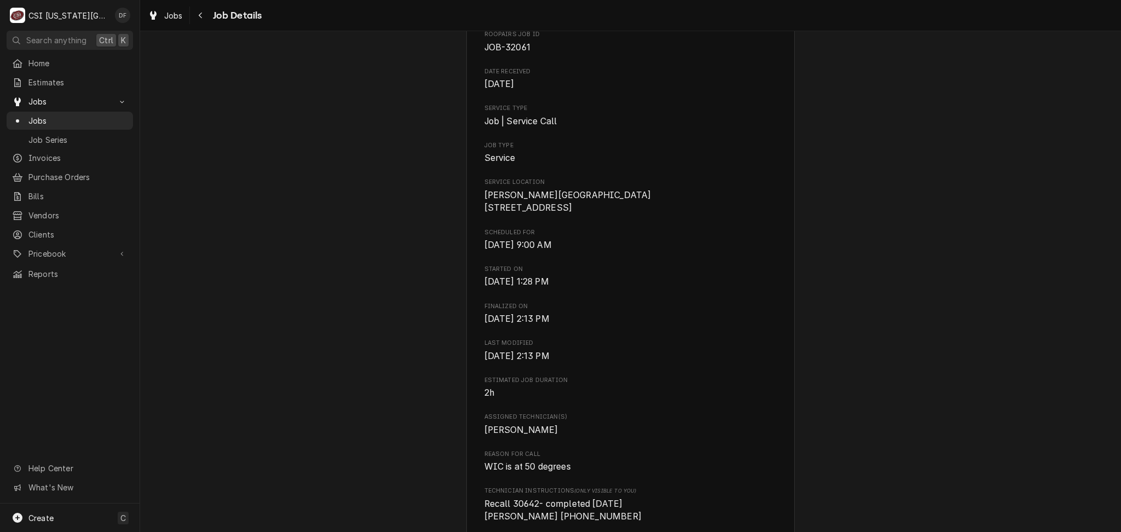
scroll to position [0, 0]
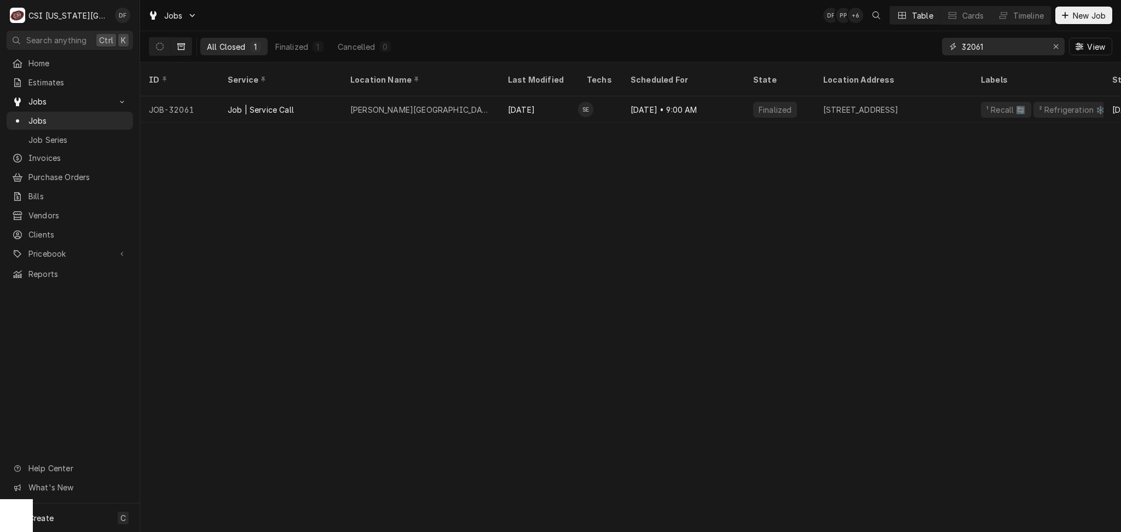
drag, startPoint x: 1004, startPoint y: 47, endPoint x: 937, endPoint y: 44, distance: 67.4
click at [937, 44] on div "All Closed 1 Finalized 1 Cancelled 0 32061 View" at bounding box center [630, 46] width 963 height 31
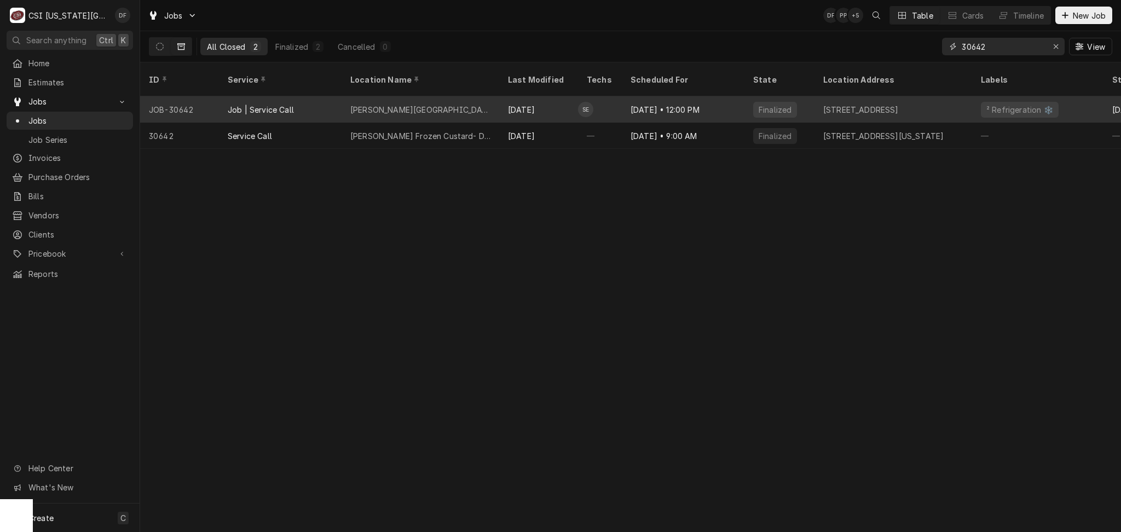
type input "30642"
click at [515, 103] on div "[DATE]" at bounding box center [538, 109] width 79 height 26
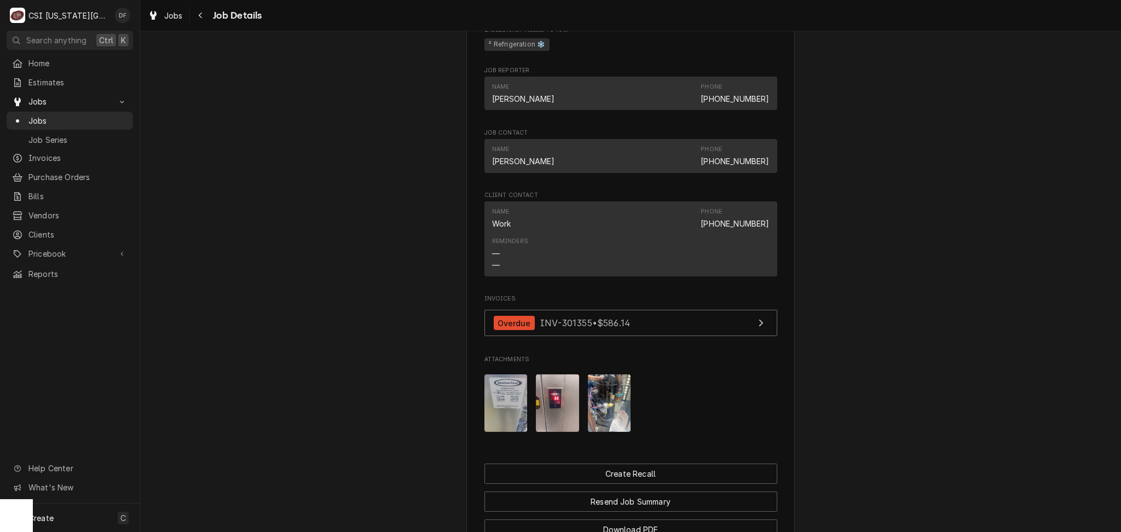
scroll to position [928, 0]
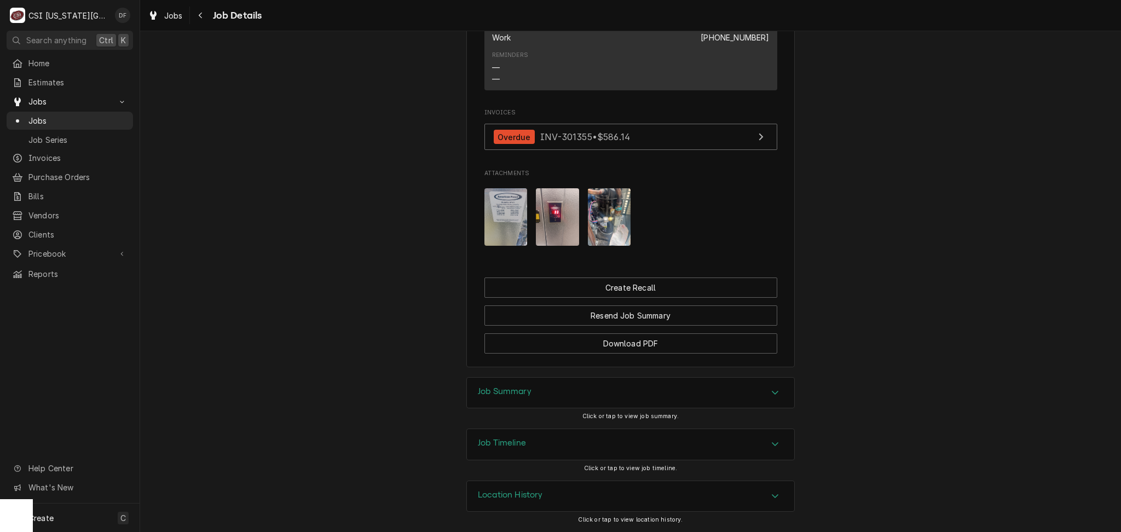
click at [608, 226] on img "Attachments" at bounding box center [609, 216] width 43 height 57
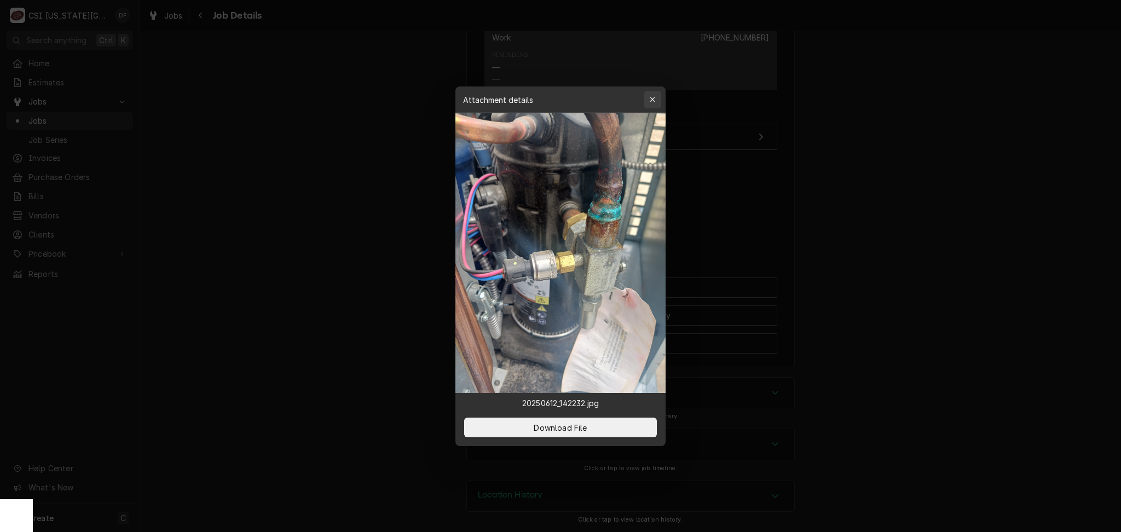
click at [651, 101] on icon "button" at bounding box center [653, 100] width 6 height 8
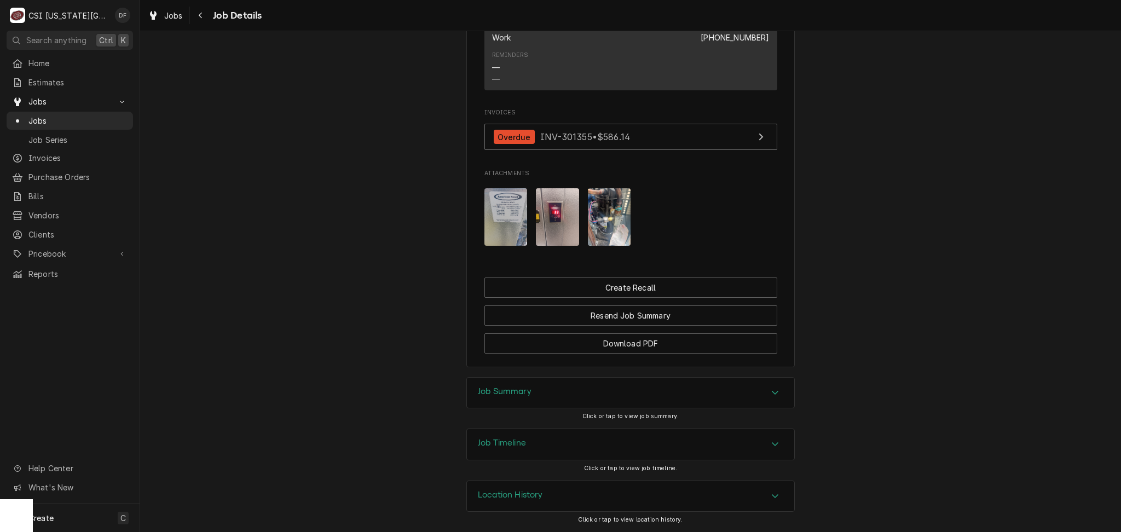
click at [565, 219] on img "Attachments" at bounding box center [557, 216] width 43 height 57
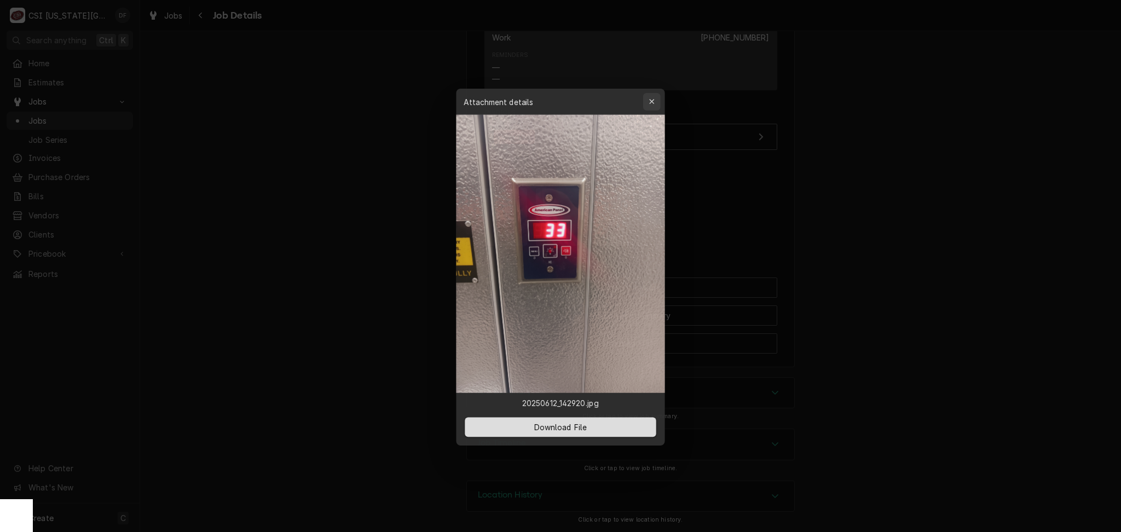
click at [650, 97] on icon "button" at bounding box center [652, 99] width 5 height 5
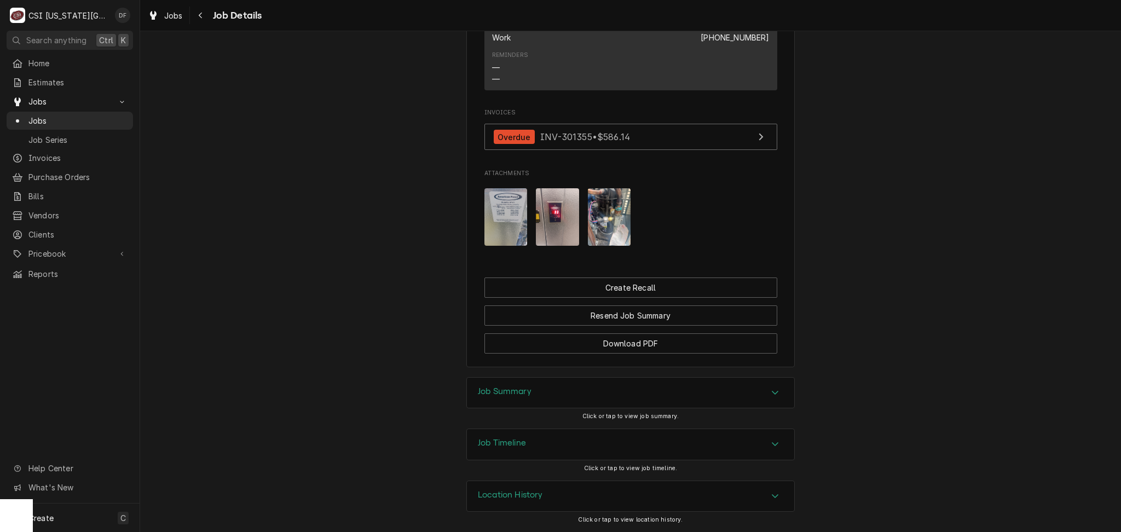
click at [534, 391] on div "Job Summary" at bounding box center [630, 393] width 327 height 31
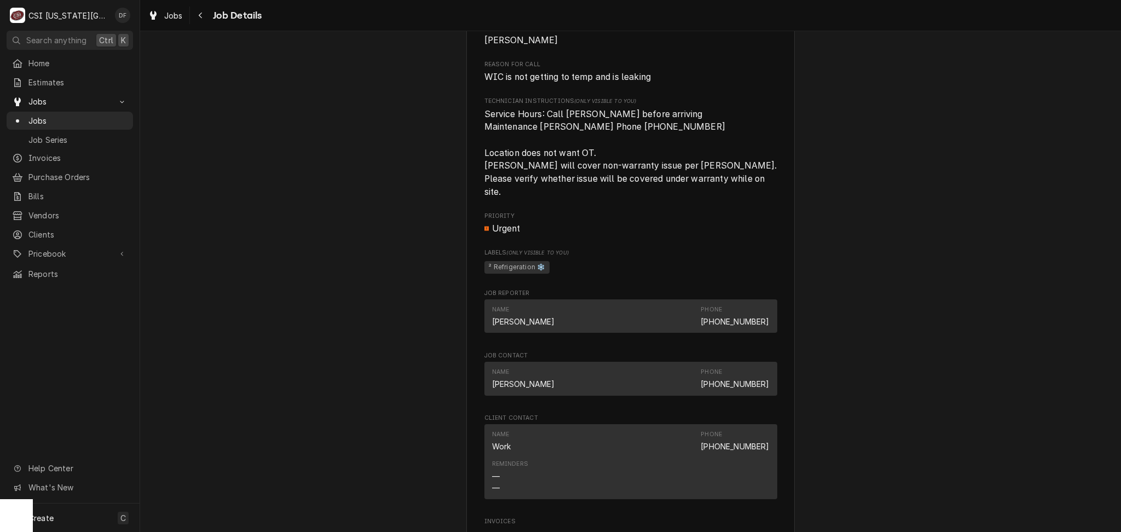
scroll to position [799, 0]
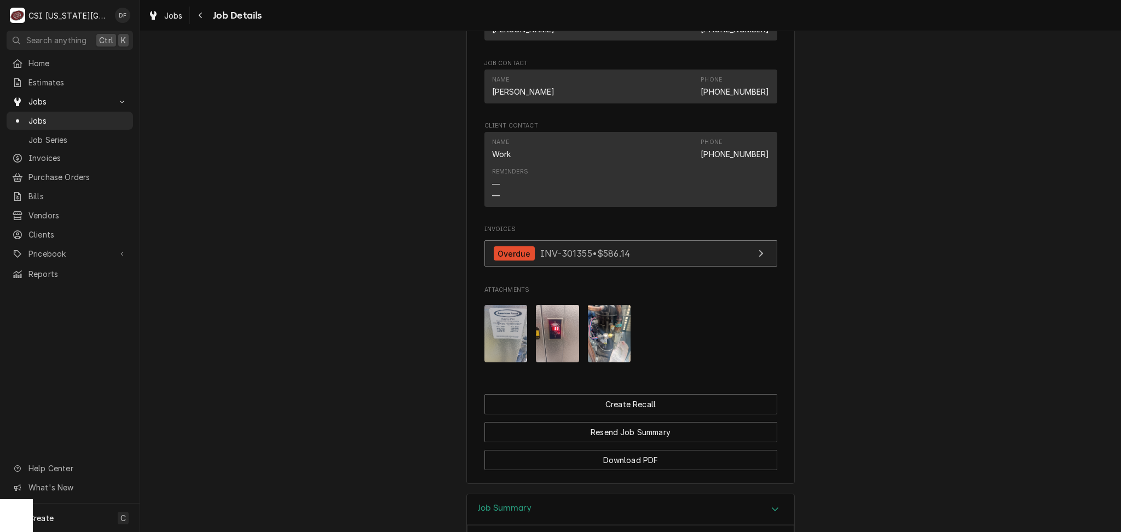
click at [528, 261] on div "Overdue INV-301355 • $586.14" at bounding box center [562, 253] width 137 height 15
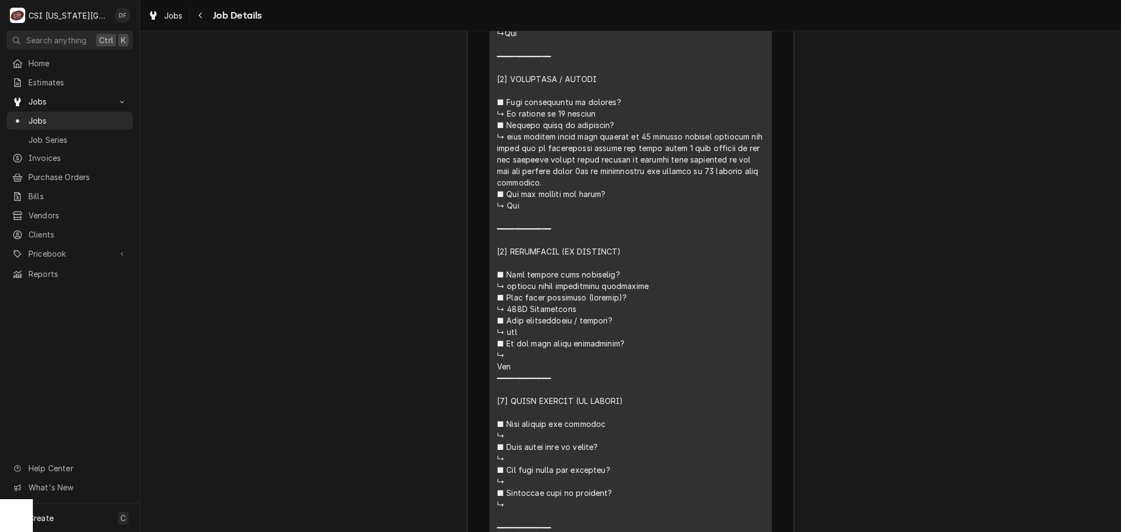
scroll to position [2113, 0]
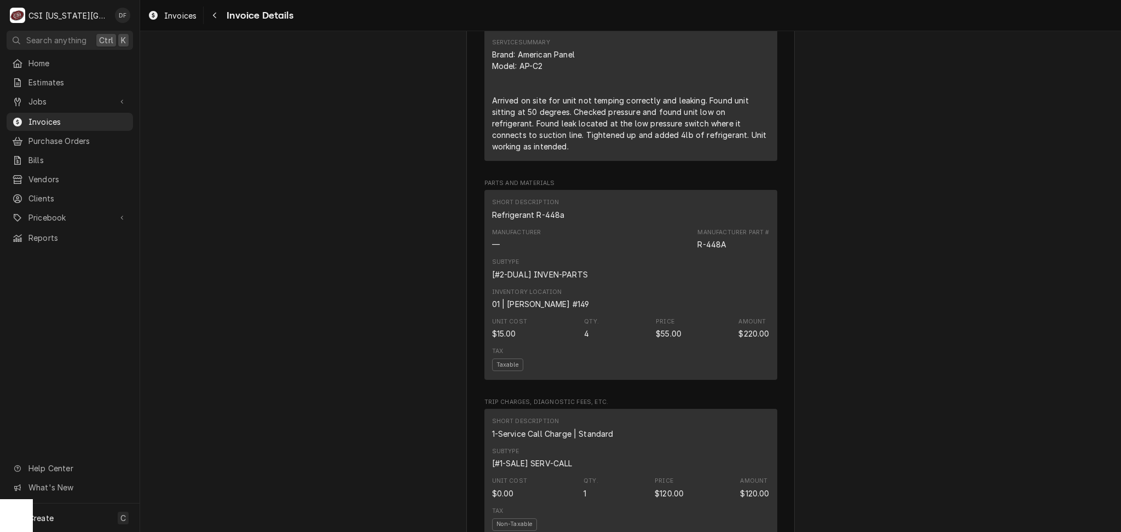
scroll to position [657, 0]
